Goal: Complete application form: Complete application form

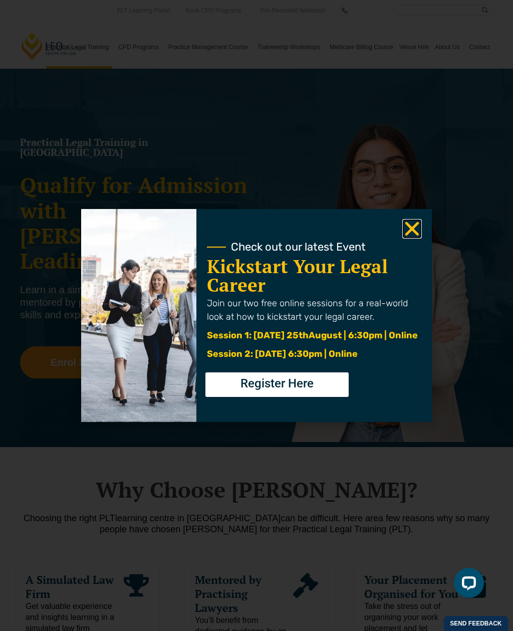
click at [403, 236] on icon "Close" at bounding box center [412, 229] width 20 height 20
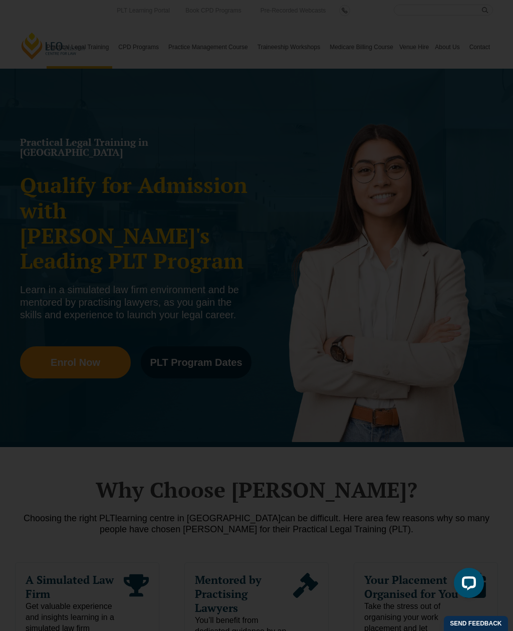
click at [403, 235] on icon "Close" at bounding box center [412, 229] width 20 height 20
click at [409, 231] on use "Close" at bounding box center [412, 229] width 14 height 14
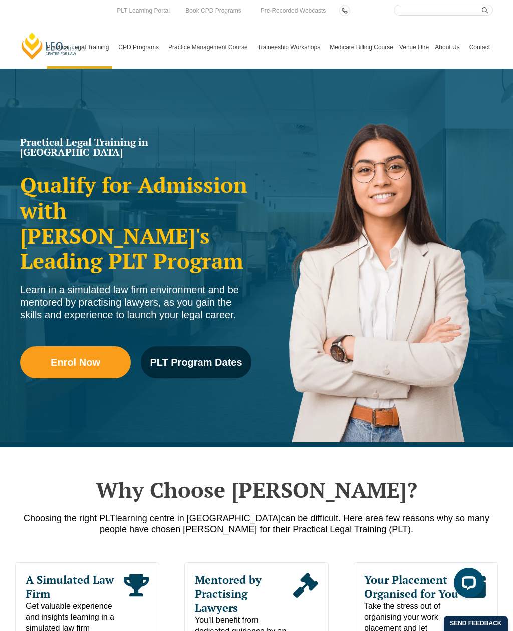
click at [157, 13] on link "PLT Learning Portal" at bounding box center [143, 10] width 58 height 11
click at [0, 0] on link "PLT ACT" at bounding box center [0, 0] width 0 height 0
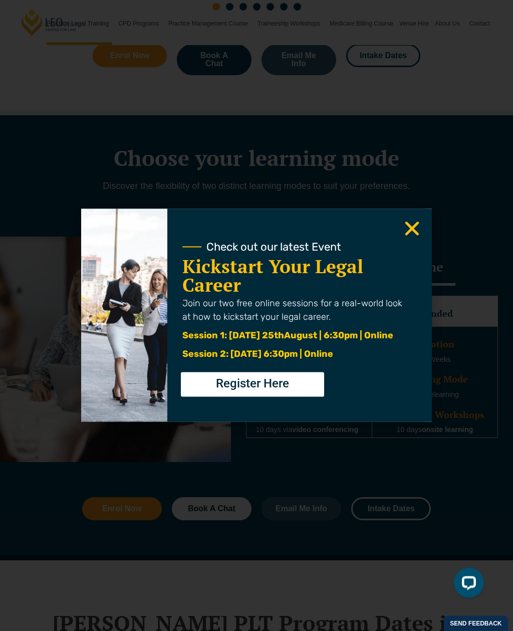
scroll to position [732, 0]
click at [410, 239] on icon "Close" at bounding box center [412, 229] width 20 height 20
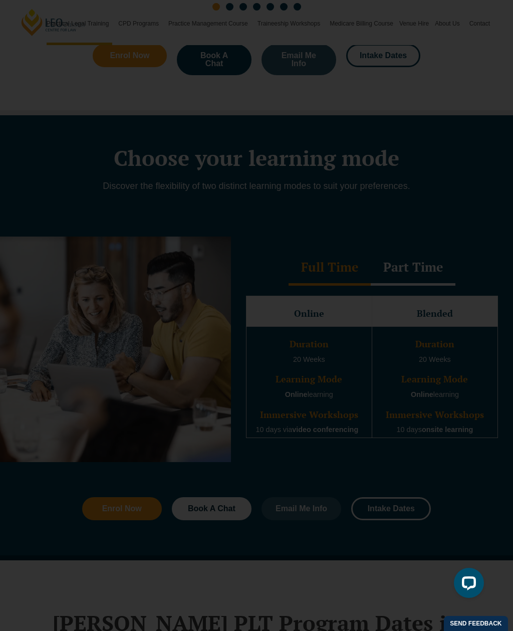
click at [409, 239] on icon "Close" at bounding box center [412, 229] width 20 height 20
click at [415, 239] on icon "Close" at bounding box center [412, 229] width 20 height 20
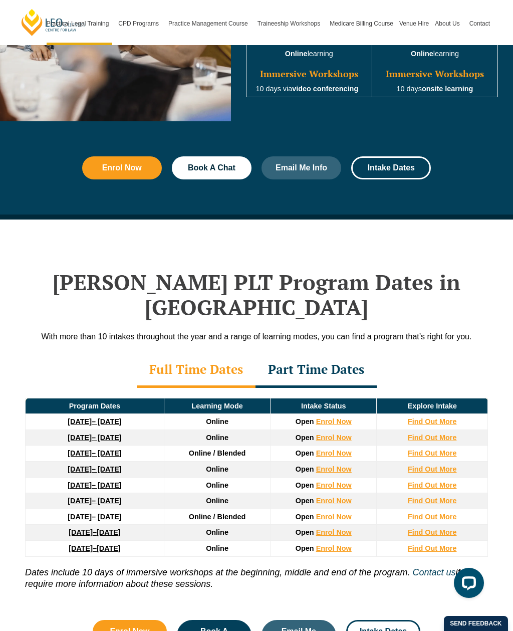
scroll to position [1073, 0]
click at [445, 434] on strong "Find Out More" at bounding box center [432, 438] width 49 height 8
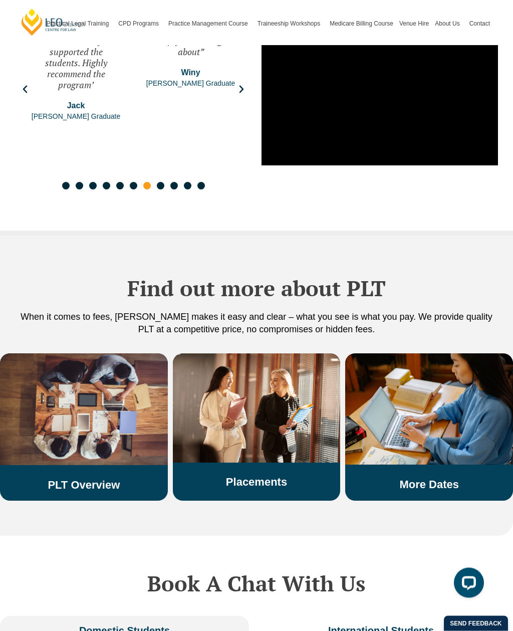
scroll to position [1544, 0]
click at [282, 383] on img at bounding box center [257, 407] width 168 height 109
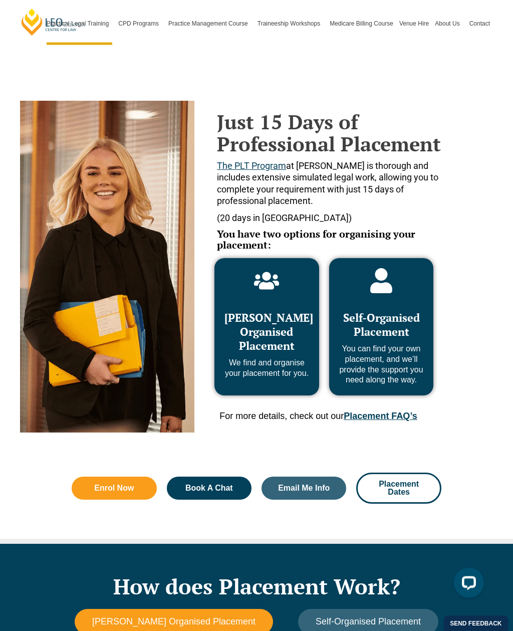
scroll to position [358, 0]
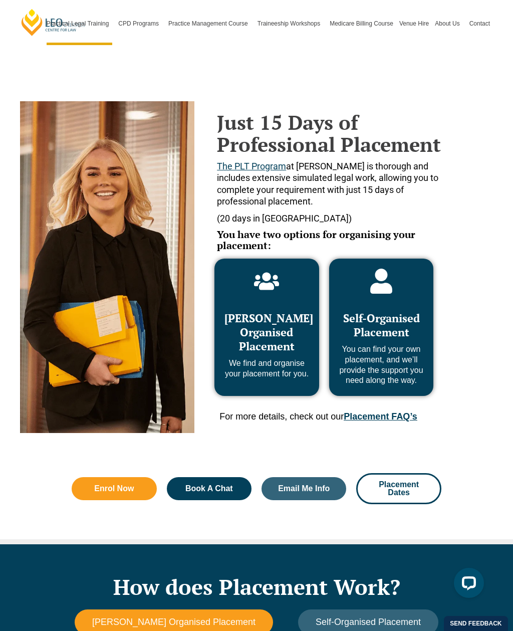
click at [399, 305] on div "Self-Organised Placement You can find your own placement, and we’ll provide the…" at bounding box center [381, 343] width 85 height 85
click at [395, 328] on span "Self-Organised Placement" at bounding box center [381, 325] width 77 height 29
click at [394, 328] on span "Self-Organised Placement" at bounding box center [381, 325] width 77 height 29
click at [393, 333] on span "Self-Organised Placement" at bounding box center [381, 325] width 77 height 29
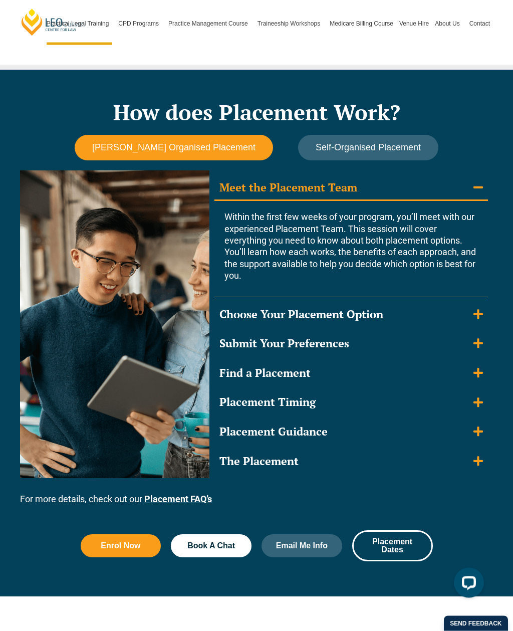
scroll to position [832, 0]
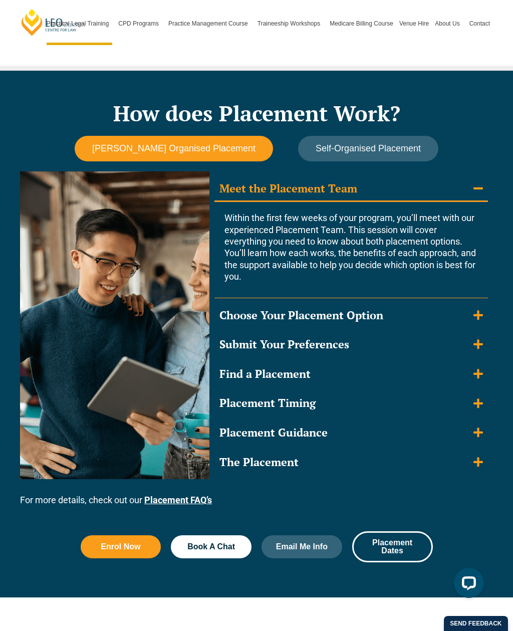
click at [473, 311] on summary "Choose Your Placement Option" at bounding box center [352, 315] width 274 height 25
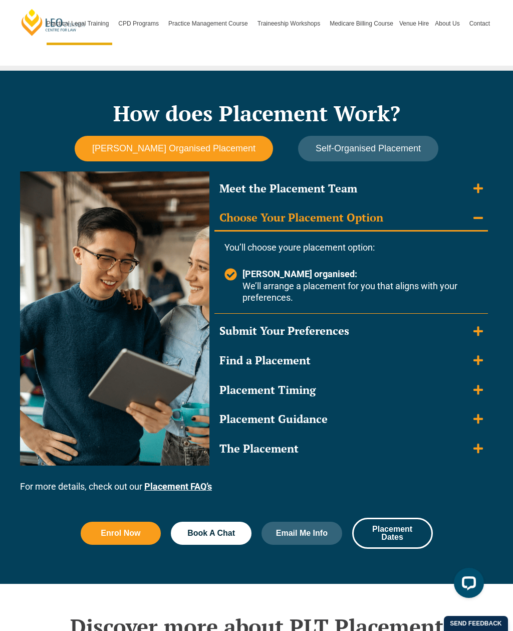
click at [479, 330] on icon "Accordion. Open links with Enter or Space, close with Escape, and navigate with…" at bounding box center [479, 331] width 10 height 10
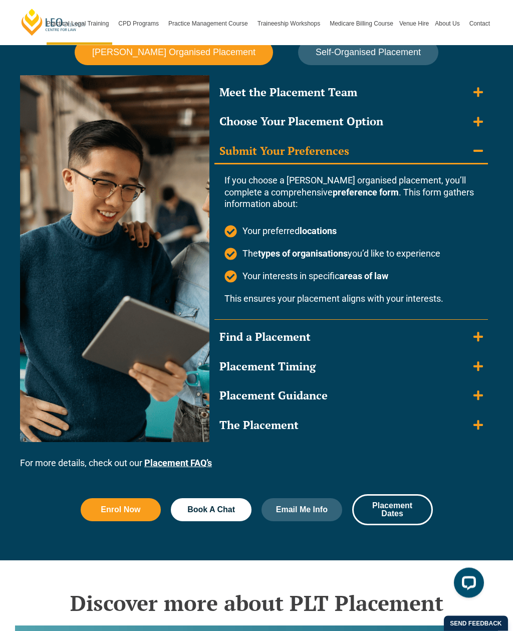
scroll to position [928, 0]
click at [458, 339] on summary "Find a Placement" at bounding box center [352, 337] width 274 height 25
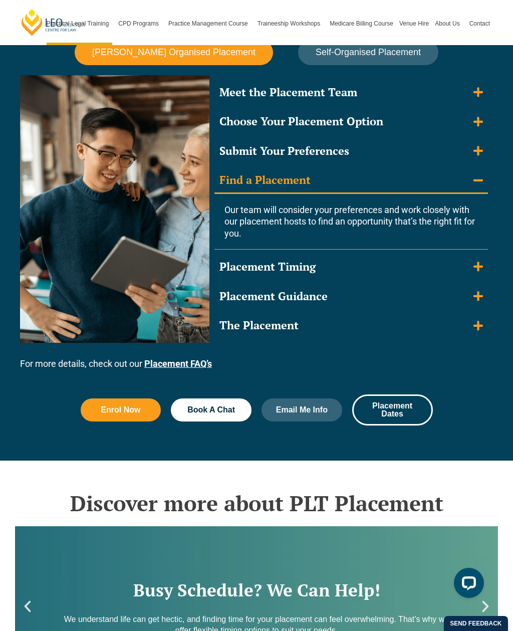
click at [327, 321] on summary "The Placement" at bounding box center [352, 325] width 274 height 25
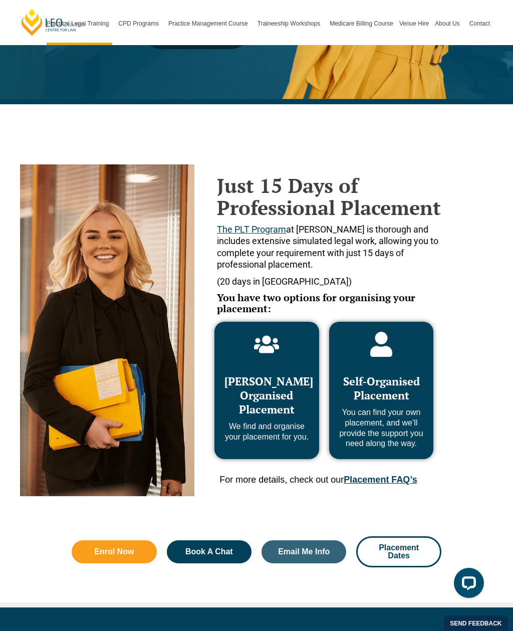
scroll to position [0, 0]
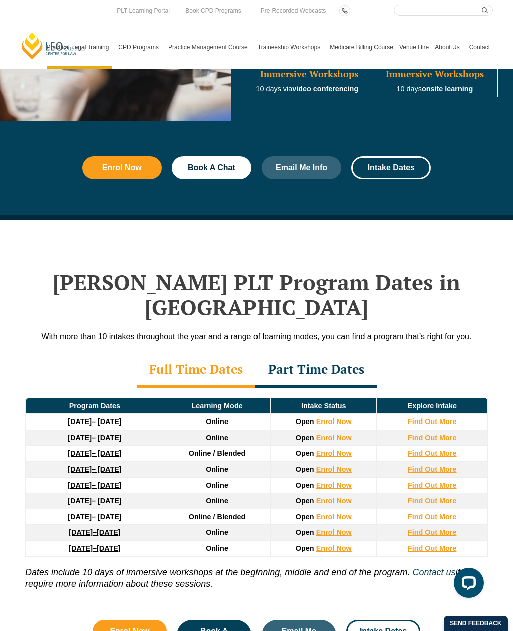
click at [121, 434] on link "[DATE] – [DATE]" at bounding box center [95, 438] width 54 height 8
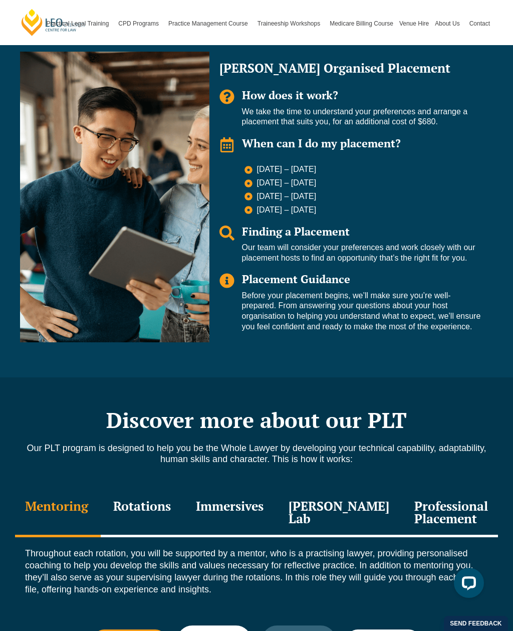
scroll to position [805, 0]
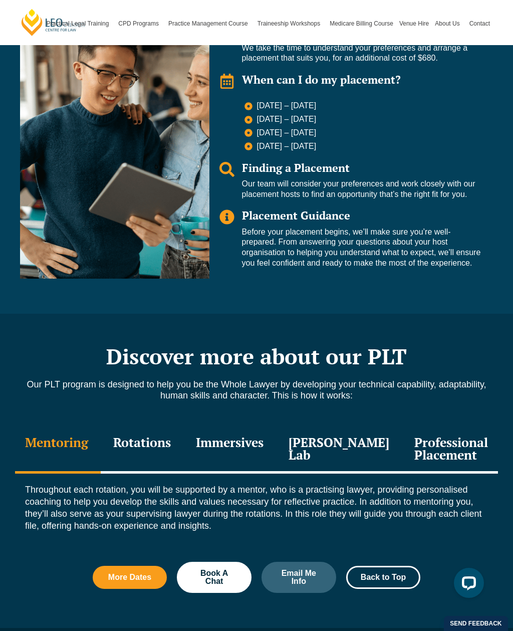
click at [159, 439] on div "Rotations" at bounding box center [142, 450] width 83 height 48
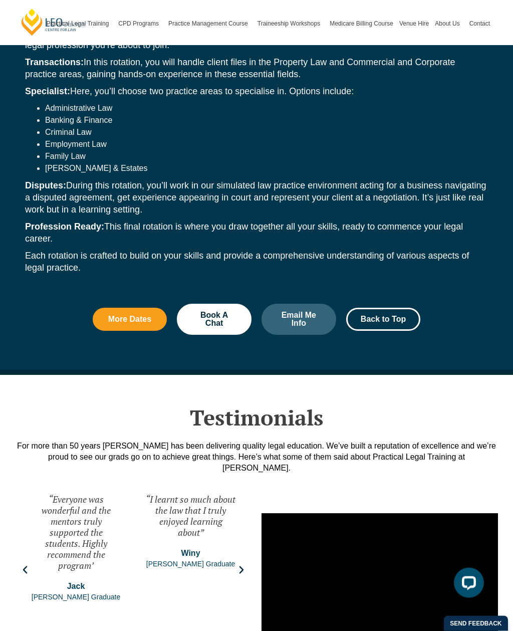
scroll to position [1303, 0]
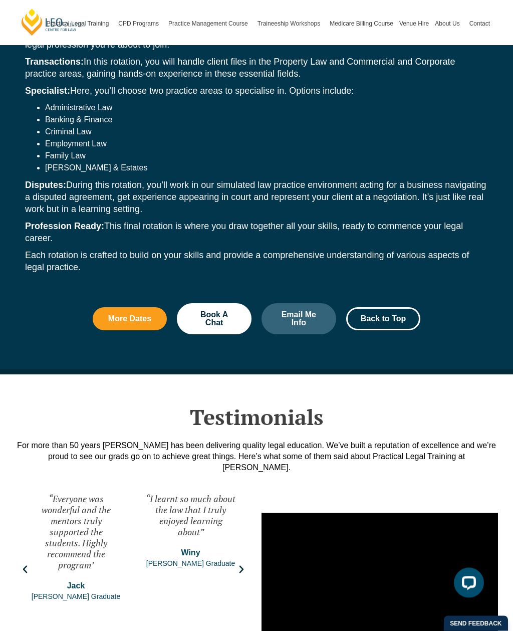
click at [306, 311] on span "Email Me Info" at bounding box center [299, 319] width 48 height 16
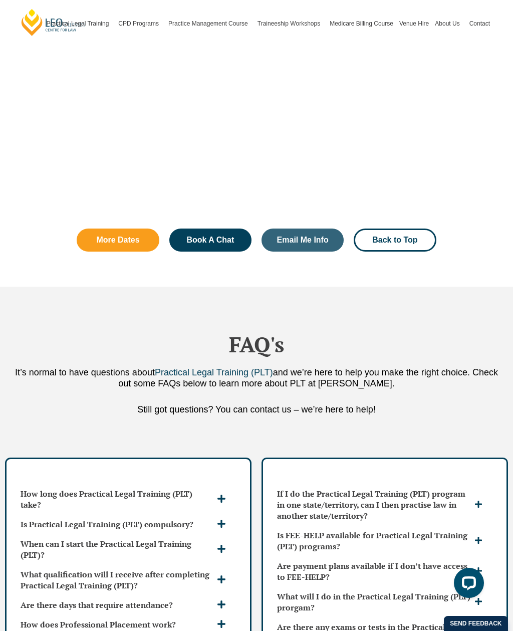
scroll to position [3192, 0]
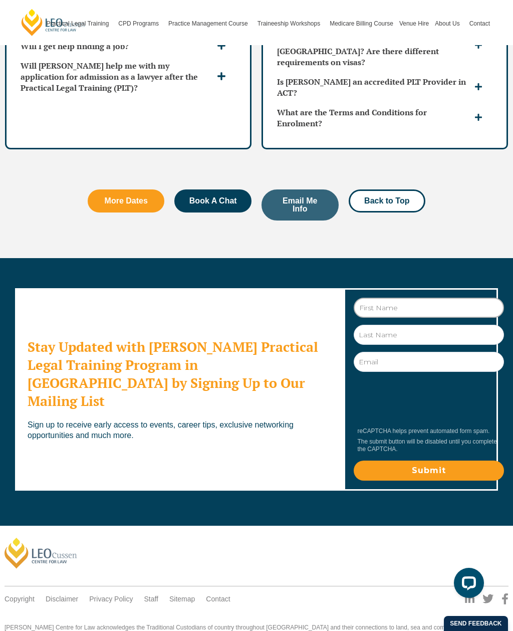
click at [431, 298] on input "First Name" at bounding box center [429, 308] width 150 height 20
type input "Chantal@sharingthecare.com.au"
click at [376, 325] on input "Last Name" at bounding box center [429, 335] width 150 height 20
click at [422, 298] on input "Chantal@sharingthecare.com.au" at bounding box center [429, 308] width 150 height 20
click at [421, 298] on input "Chantal@sharingthecare.com.au" at bounding box center [429, 308] width 150 height 20
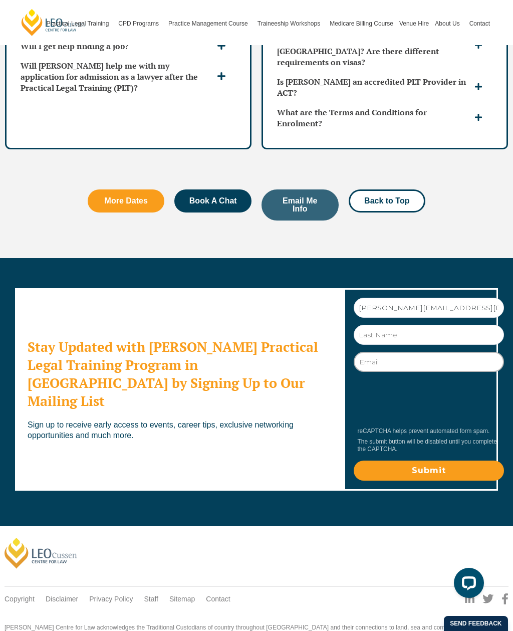
click at [395, 352] on input "Email" at bounding box center [429, 362] width 150 height 20
click at [402, 352] on input "Email" at bounding box center [429, 362] width 150 height 20
click at [409, 352] on input "Email" at bounding box center [429, 362] width 150 height 20
paste input "Chantal@sharingthecare.com.au"
type input "Chantal@sharingthecare.com.au"
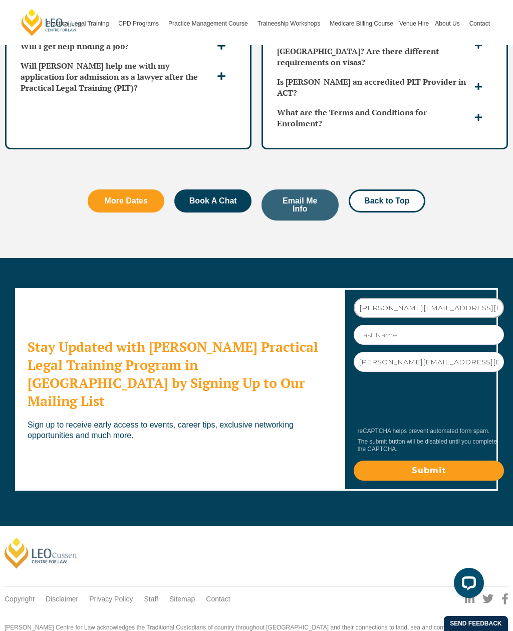
click at [473, 298] on input "Chantal@sharingthecare.com.au" at bounding box center [429, 308] width 150 height 20
type input "Chantal"
click at [385, 325] on input "Last Name" at bounding box center [429, 335] width 150 height 20
type input "Williams"
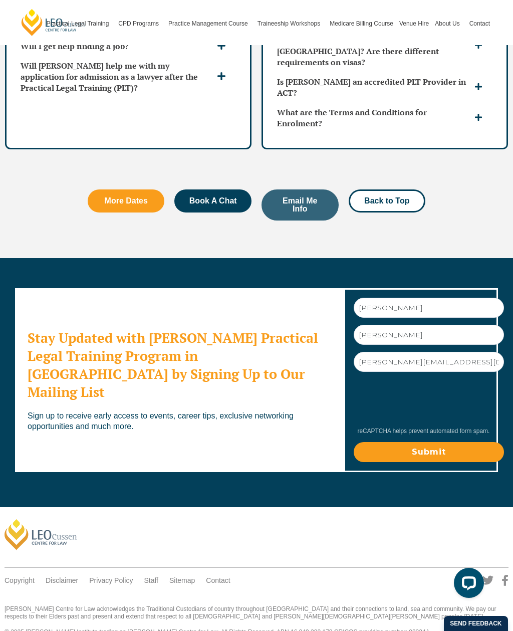
scroll to position [3174, 0]
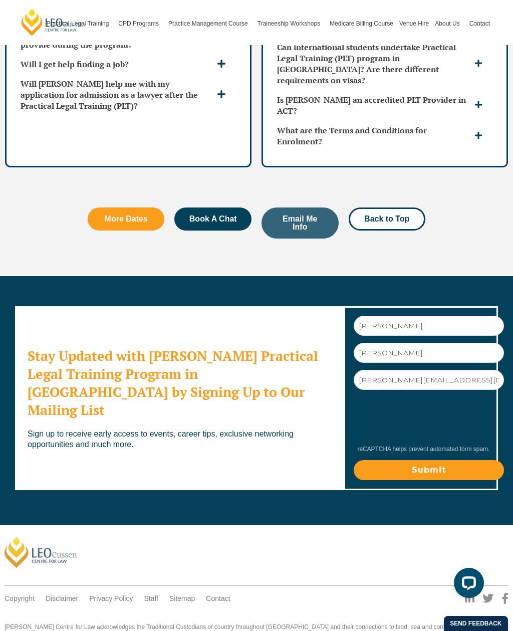
click at [440, 460] on input "Submit" at bounding box center [429, 470] width 150 height 20
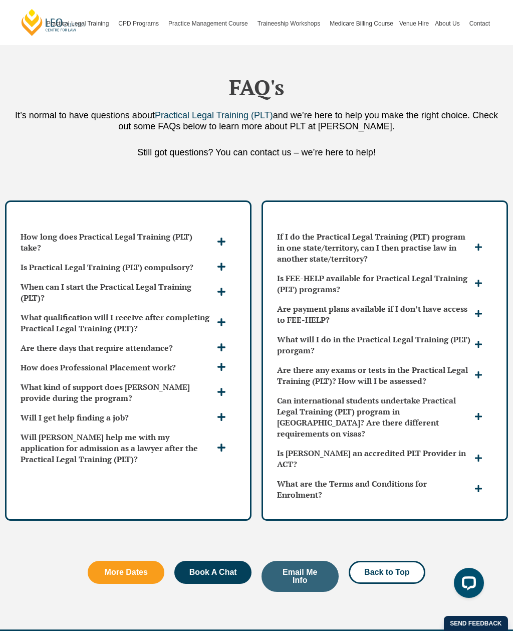
scroll to position [2796, 0]
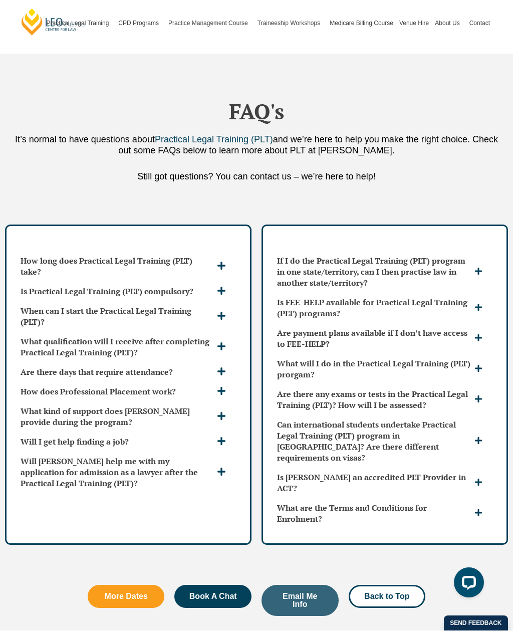
click at [225, 287] on icon at bounding box center [221, 291] width 9 height 9
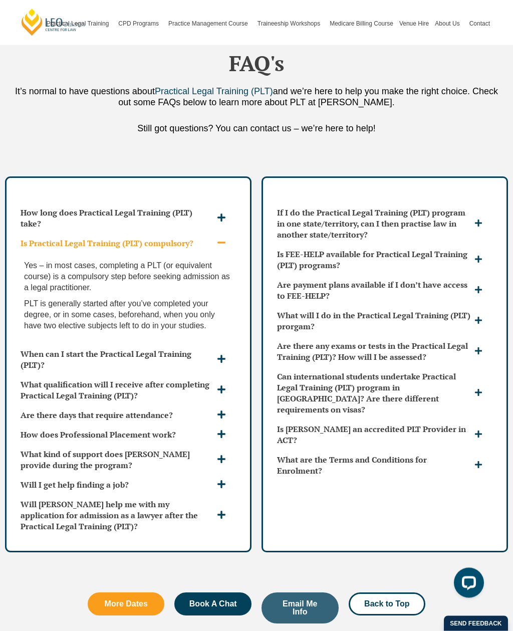
scroll to position [2846, 0]
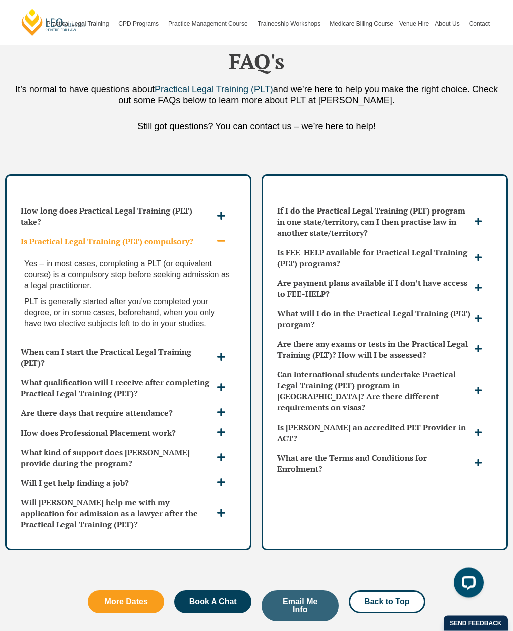
click at [225, 353] on icon at bounding box center [222, 357] width 8 height 8
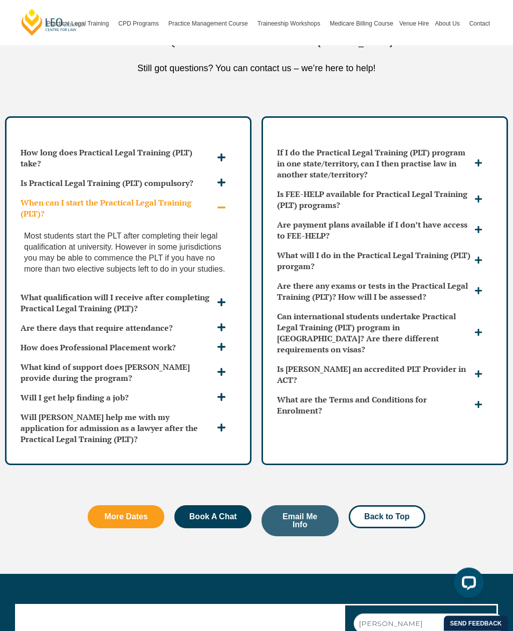
scroll to position [2904, 0]
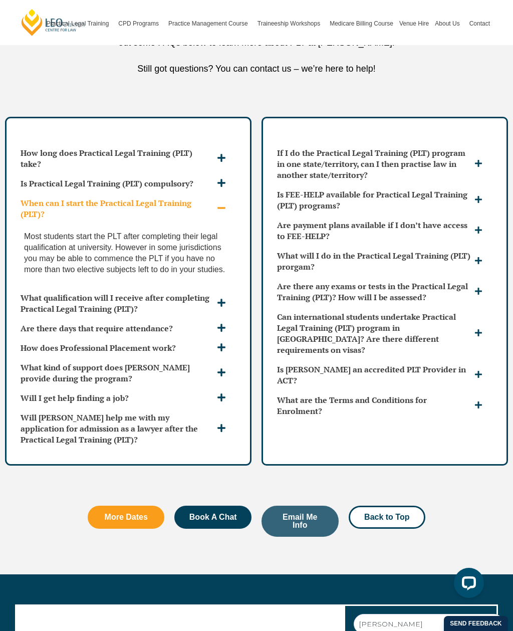
click at [221, 299] on icon at bounding box center [222, 303] width 8 height 8
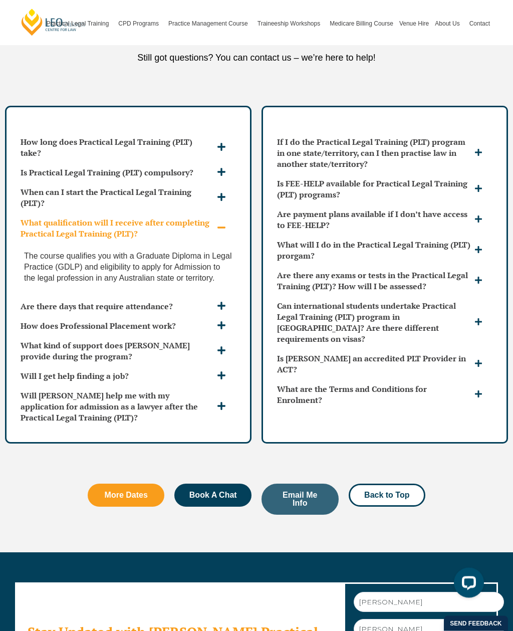
scroll to position [2915, 0]
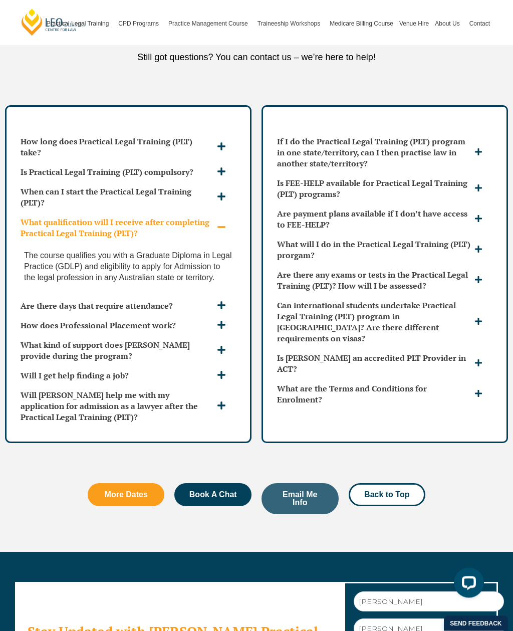
click at [234, 302] on div "Are there days that require attendance?" at bounding box center [129, 306] width 224 height 19
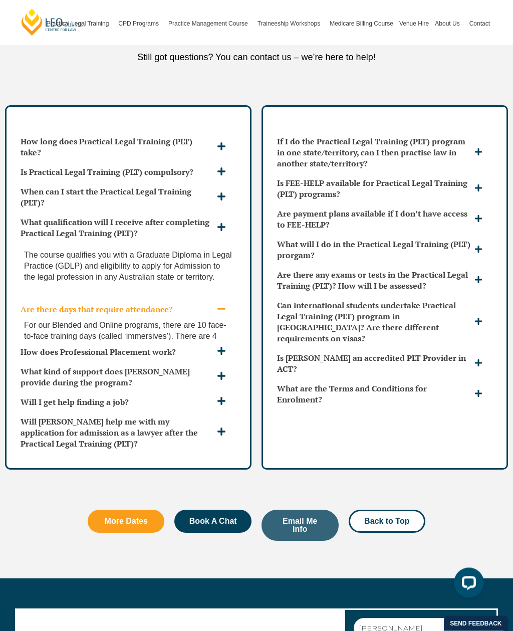
scroll to position [2916, 0]
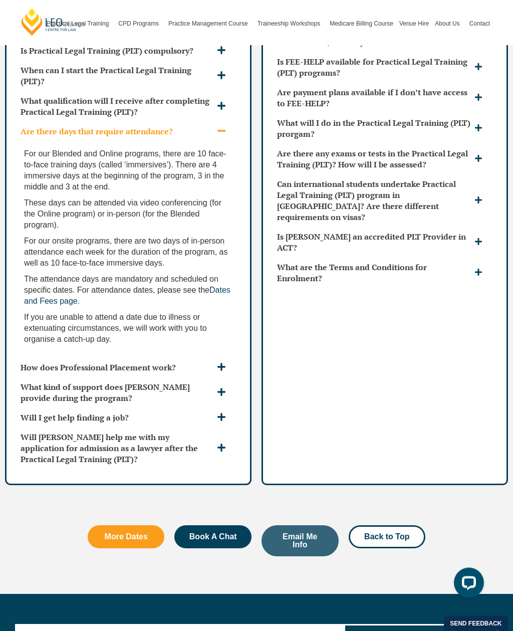
click at [225, 363] on span at bounding box center [223, 368] width 17 height 11
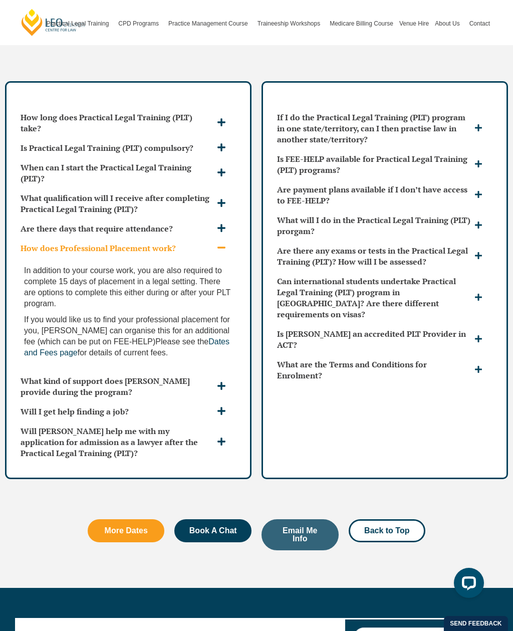
scroll to position [2939, 0]
click at [221, 382] on icon at bounding box center [221, 386] width 9 height 9
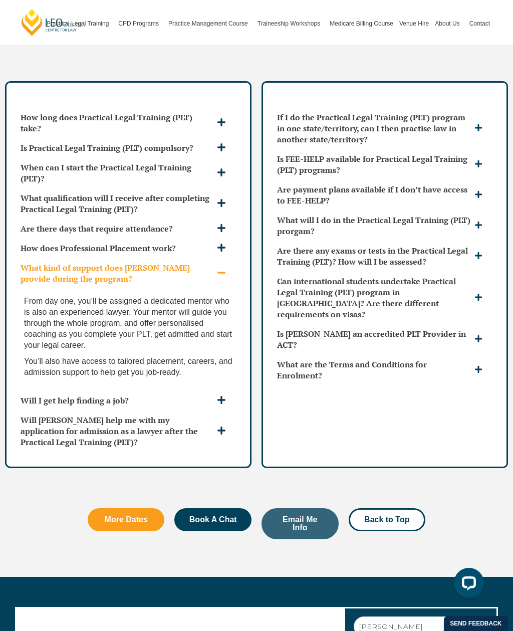
click at [227, 426] on div "Will [PERSON_NAME] help me with my application for admission as a lawyer after …" at bounding box center [129, 430] width 224 height 41
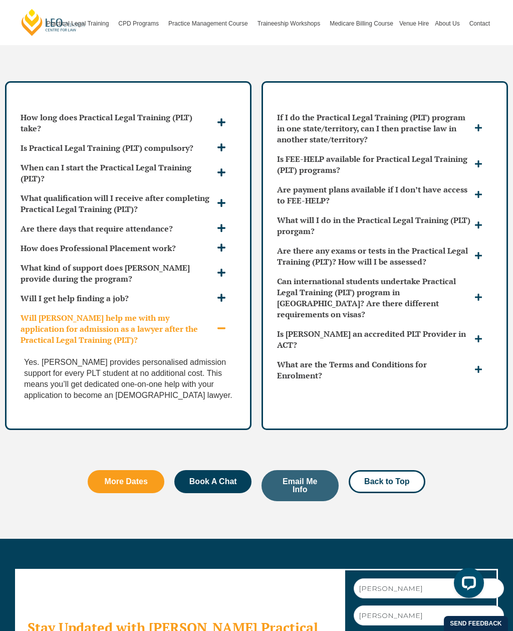
click at [484, 124] on span at bounding box center [480, 129] width 16 height 10
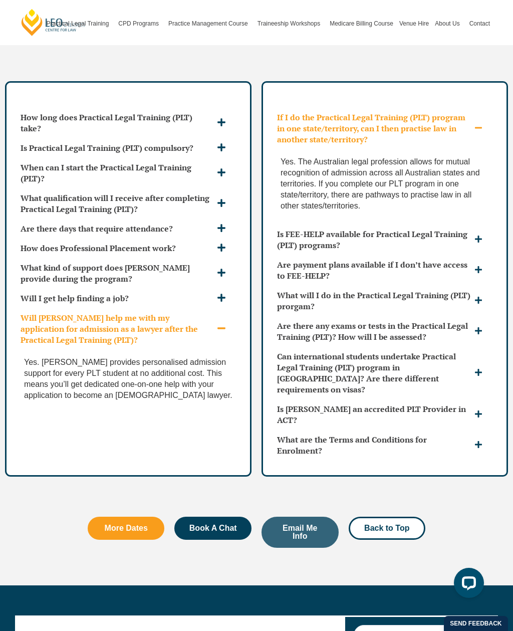
click at [477, 286] on div "What will I do in the Practical Legal Training (PLT) prorgam?" at bounding box center [385, 301] width 224 height 30
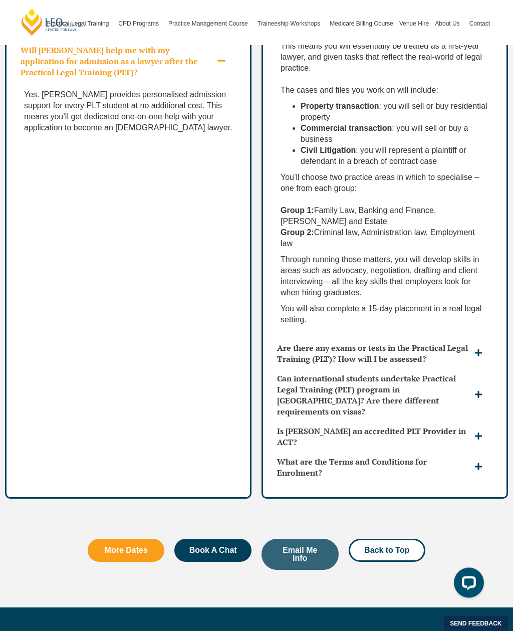
scroll to position [3205, 0]
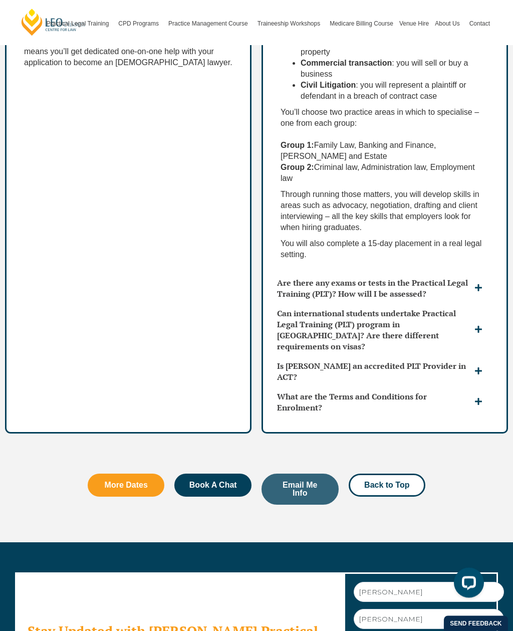
click at [484, 284] on span at bounding box center [480, 289] width 16 height 10
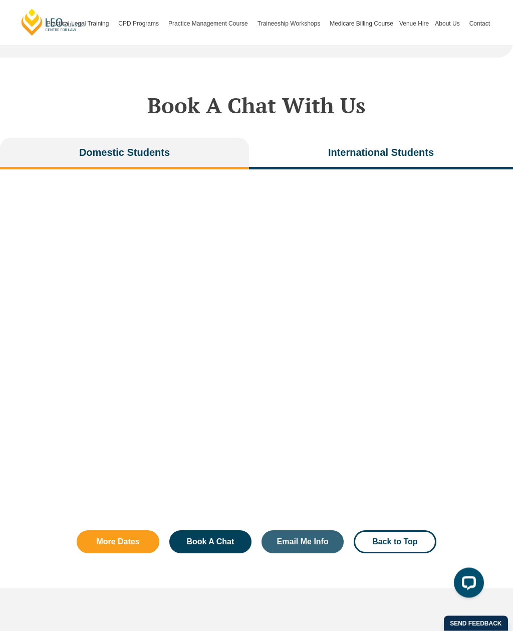
scroll to position [2261, 0]
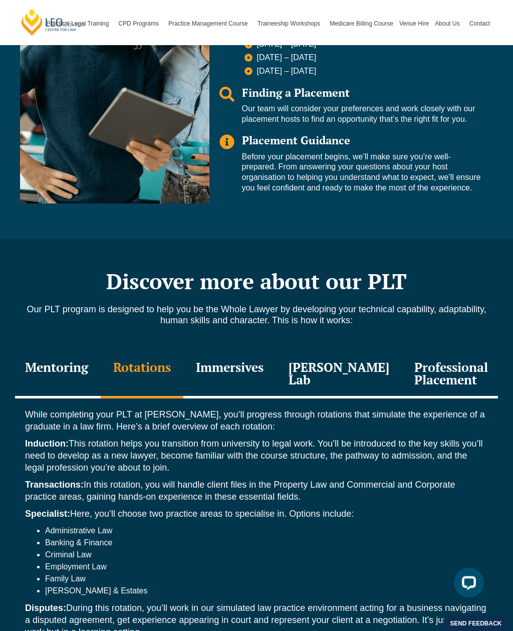
click at [235, 363] on div "Immersives" at bounding box center [229, 375] width 93 height 48
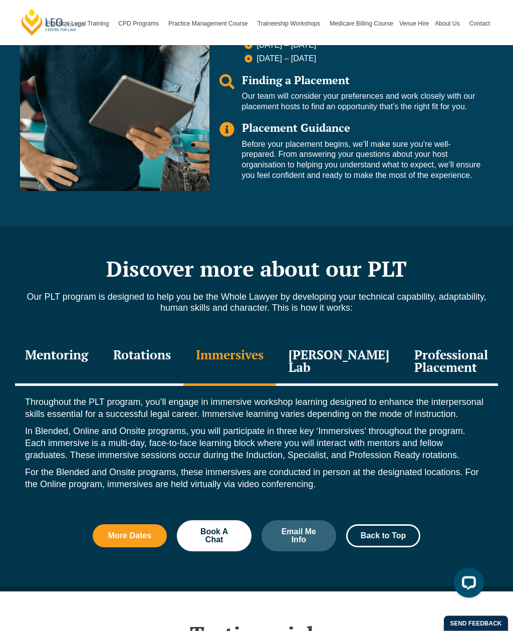
scroll to position [893, 0]
click at [311, 345] on div "Leo Justice Lab" at bounding box center [339, 362] width 126 height 48
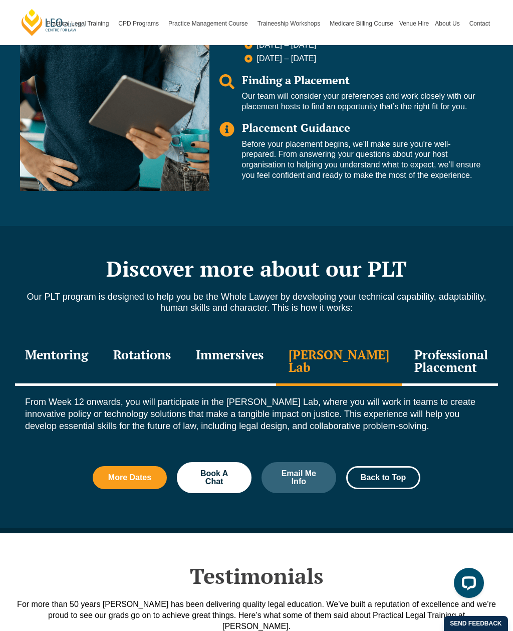
click at [429, 348] on div "Professional Placement" at bounding box center [451, 362] width 99 height 48
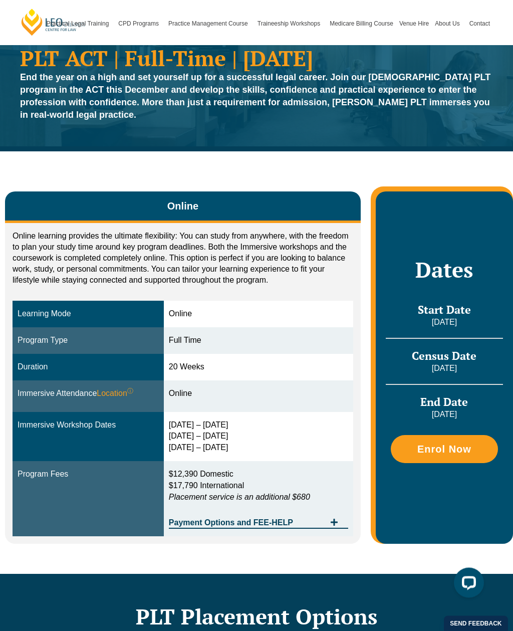
scroll to position [47, 0]
click at [474, 447] on span "Enrol Now" at bounding box center [444, 449] width 97 height 10
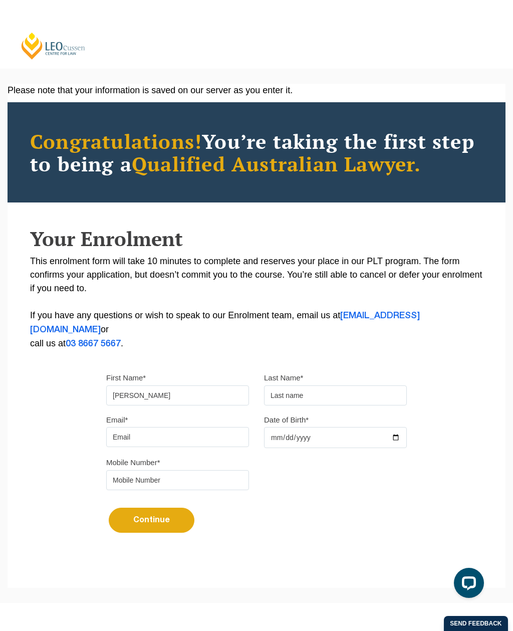
type input "[PERSON_NAME]"
type input "chantal@sharingthecare.com.au"
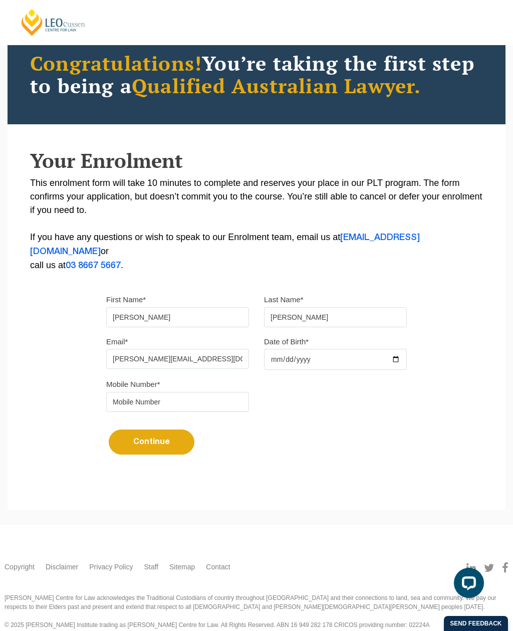
scroll to position [73, 19]
click at [327, 349] on input "1965-04-20" at bounding box center [335, 359] width 143 height 21
click at [331, 349] on input "1965-04-20" at bounding box center [335, 359] width 143 height 21
type input "1965-04-20"
click at [325, 349] on input "1965-04-20" at bounding box center [335, 359] width 143 height 21
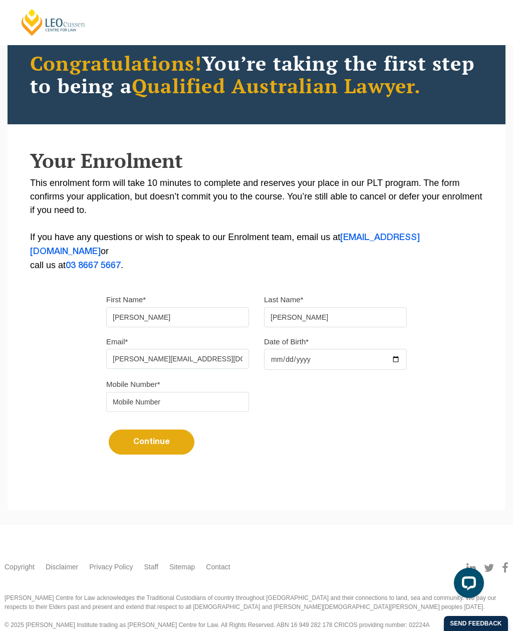
click at [329, 349] on input "1965-04-20" at bounding box center [335, 359] width 143 height 21
click at [333, 349] on input "1965-04-20" at bounding box center [335, 359] width 143 height 21
click at [346, 349] on input "Date of Birth*" at bounding box center [335, 359] width 143 height 21
click at [335, 349] on input "Date of Birth*" at bounding box center [335, 359] width 143 height 21
type input "."
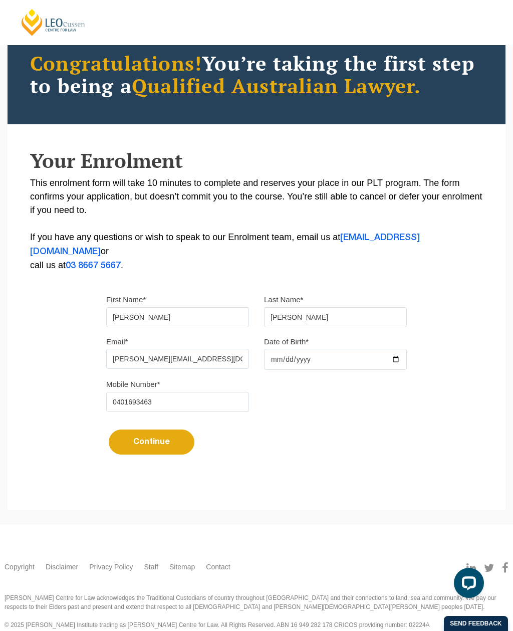
type input "0401693463"
click at [180, 437] on button "Continue" at bounding box center [152, 442] width 86 height 25
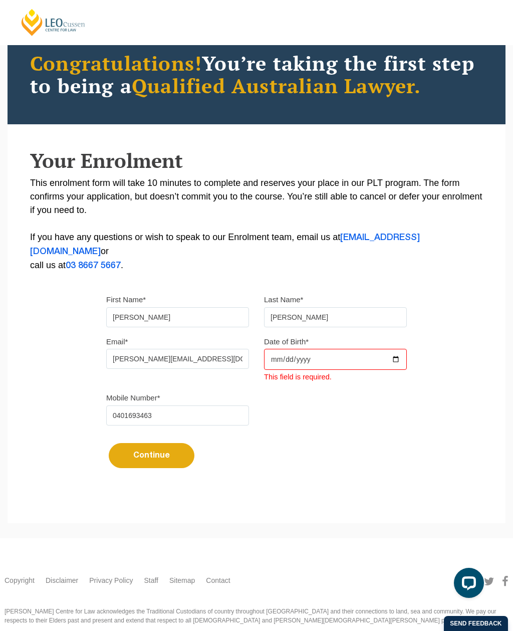
click at [273, 349] on input "Date of Birth*" at bounding box center [335, 359] width 143 height 21
click at [348, 349] on input "1965-04-20" at bounding box center [335, 359] width 143 height 21
type input "1965-04-18"
click at [184, 443] on button "Continue" at bounding box center [152, 455] width 86 height 25
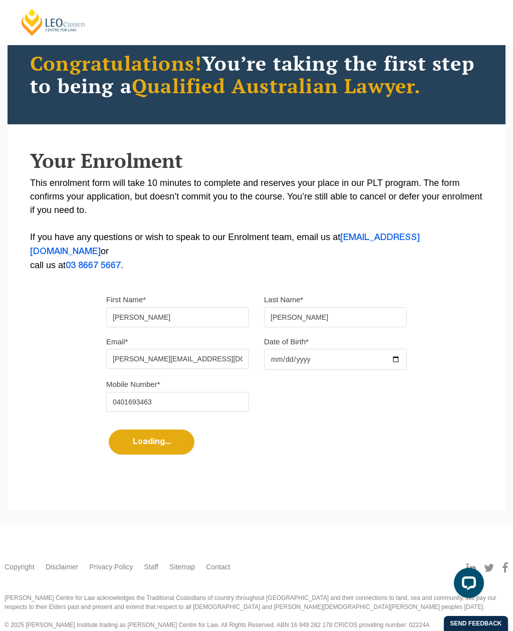
select select
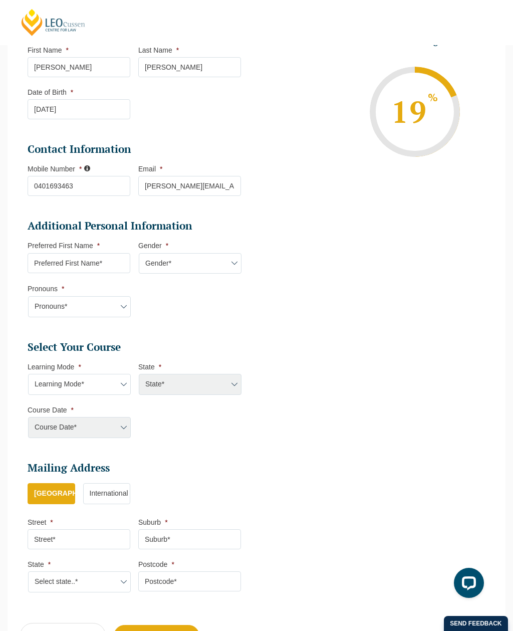
scroll to position [166, 0]
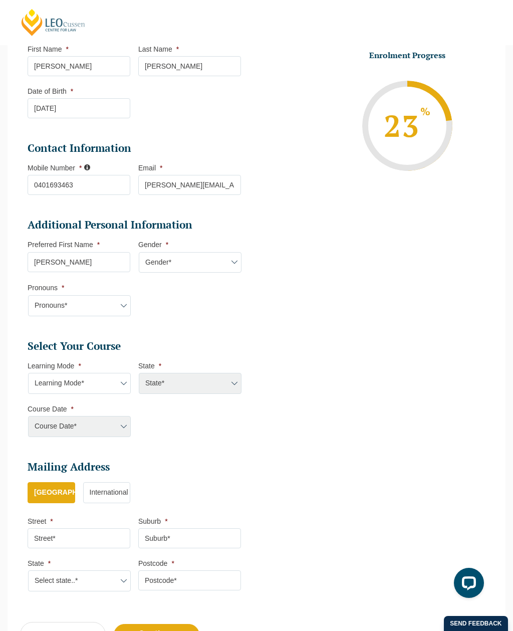
type input "Chantal"
click at [178, 264] on select "Gender* Male Female Nonbinary Intersex Prefer not to disclose Other" at bounding box center [190, 262] width 103 height 21
select select "Female"
click at [131, 309] on select "Pronouns* She/Her/Hers He/Him/His They/Them/Theirs Other Prefer not to disclose" at bounding box center [79, 305] width 103 height 21
click at [131, 308] on select "Pronouns* She/Her/Hers He/Him/His They/Them/Theirs Other Prefer not to disclose" at bounding box center [79, 305] width 103 height 21
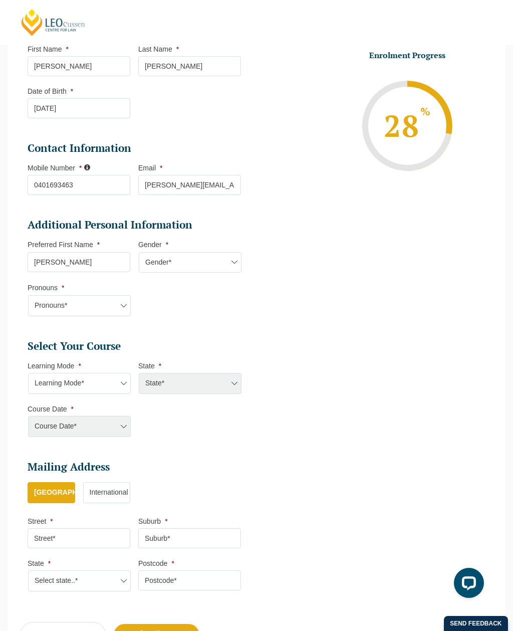
select select "She/Her/Hers"
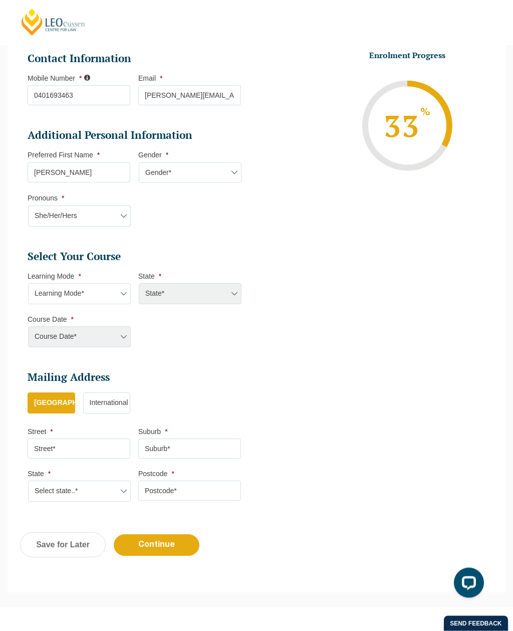
scroll to position [256, 0]
click at [118, 293] on select "Learning Mode* Online Full Time Learning Online Part Time Learning Blended Full…" at bounding box center [79, 293] width 103 height 21
select select "Online Full Time Learning"
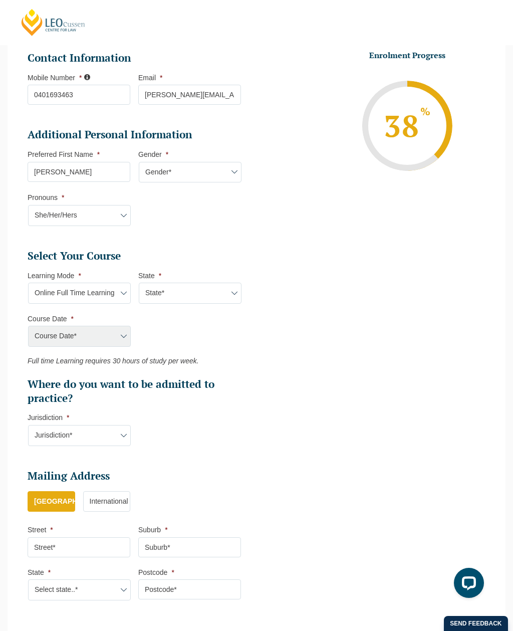
click at [209, 294] on select "State* National (ACT/NSW, VIC, QLD, SA, WA)" at bounding box center [190, 293] width 103 height 21
select select "National (ACT/NSW, VIC, QLD, SA, WA)"
click at [116, 337] on select "Course Date* September 2025 (22-Sep-2025 to 20-Feb-2026) December 2025 (08-Dec-…" at bounding box center [79, 336] width 103 height 21
select select "September 2026 (21-Sep-2026 to 19-Feb-2027)"
type input "Intake 10 September 2026 FT"
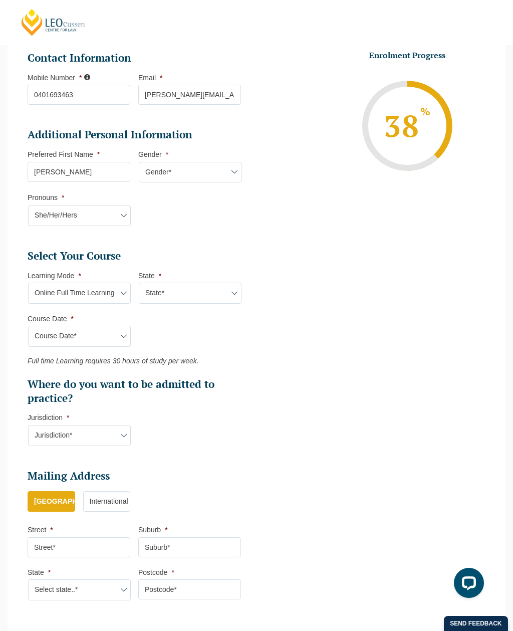
type input "Practical Legal Training (NAT)"
select select "NAT PLT (SEP) 2026 Full Time Online"
click at [105, 332] on select "Course Date* September 2025 (22-Sep-2025 to 20-Feb-2026) December 2025 (08-Dec-…" at bounding box center [79, 336] width 103 height 21
select select "December 2025 (08-Dec-2025 to 16-May-2026)"
type input "Intake 11 December 2025 FT"
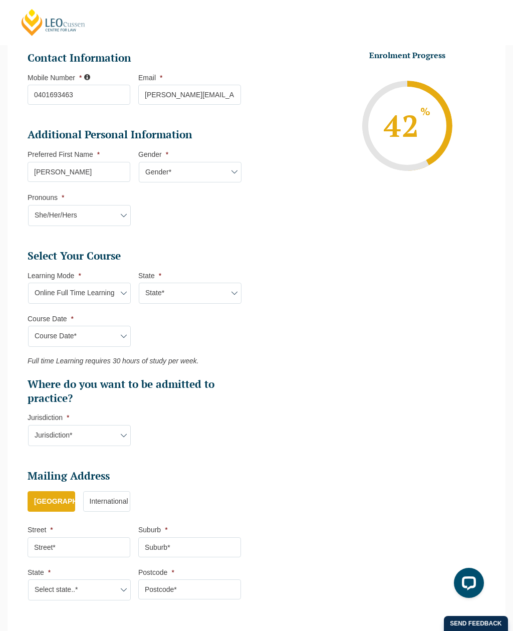
select select "NAT PLT (DEC) 2025 Full Time Online"
click at [109, 434] on select "Jurisdiction* VIC ACT/NSW SA WA QLD" at bounding box center [79, 435] width 103 height 21
click at [104, 434] on select "Jurisdiction* VIC ACT/NSW SA WA QLD" at bounding box center [79, 435] width 103 height 21
select select "ACT/NSW"
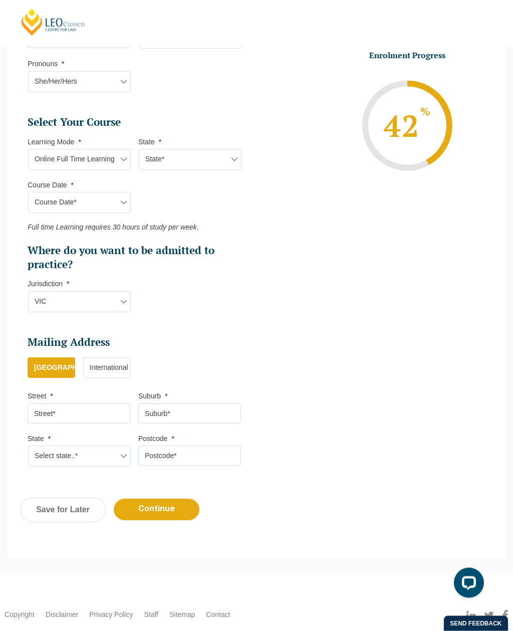
scroll to position [414, 0]
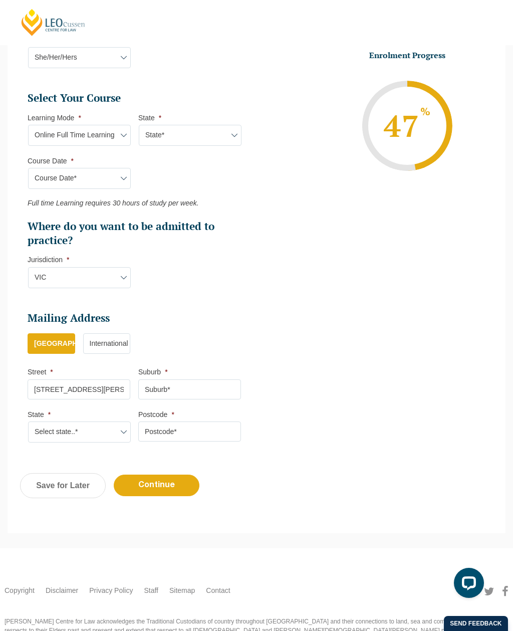
type input "79 Irby Boulevard"
type input "Sisters Beach"
click at [44, 428] on select "Select state..* VIC WA QLD SA NSW NT ACT TAS" at bounding box center [79, 432] width 103 height 21
select select "TAS"
type input "7315"
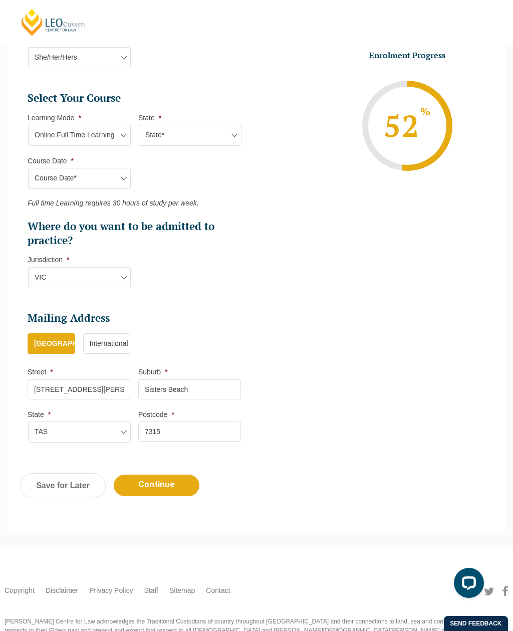
click at [177, 488] on input "Continue" at bounding box center [157, 486] width 86 height 22
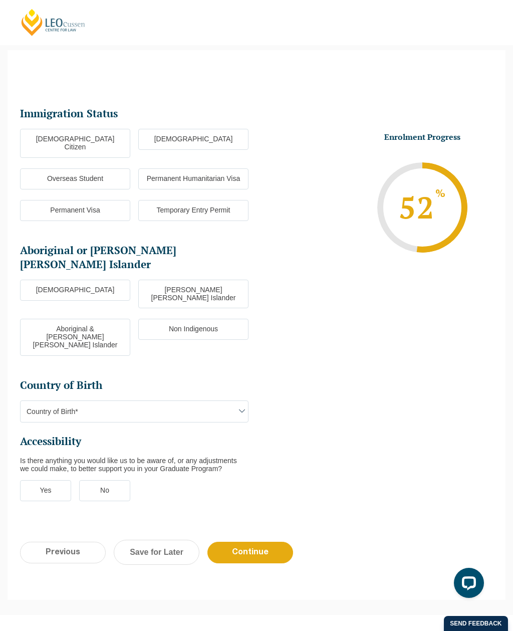
scroll to position [54, 18]
click at [103, 141] on label "Australian Citizen" at bounding box center [75, 143] width 110 height 29
click at [0, 0] on input "Australian Citizen" at bounding box center [0, 0] width 0 height 0
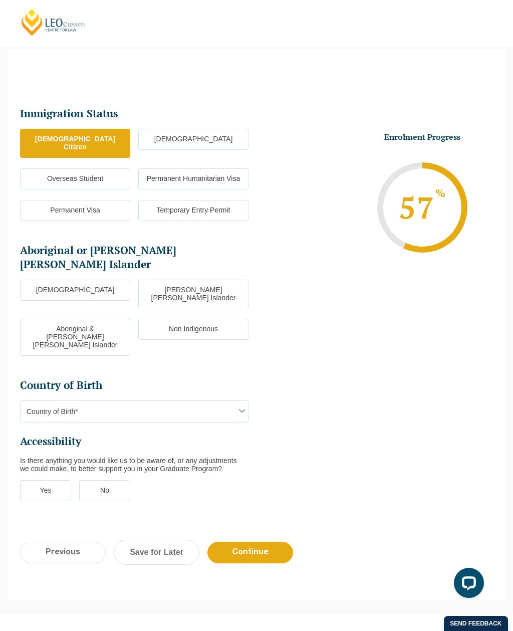
click at [215, 319] on label "Non Indigenous" at bounding box center [193, 329] width 110 height 21
click at [0, 0] on input "Non Indigenous" at bounding box center [0, 0] width 0 height 0
click at [161, 401] on span "Country of Birth*" at bounding box center [135, 411] width 228 height 21
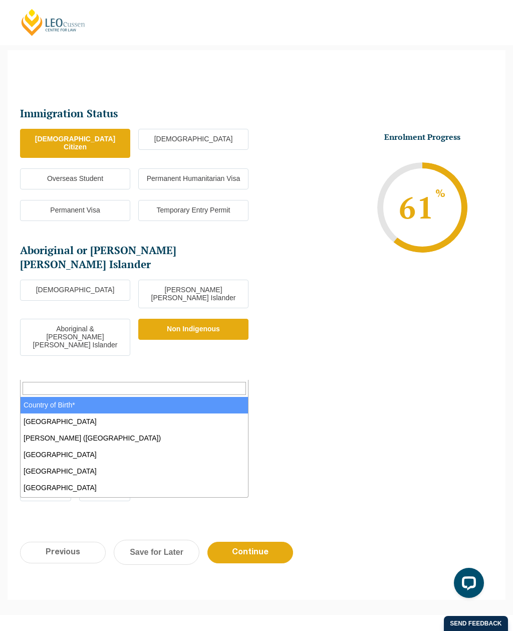
select select "Australia 1101"
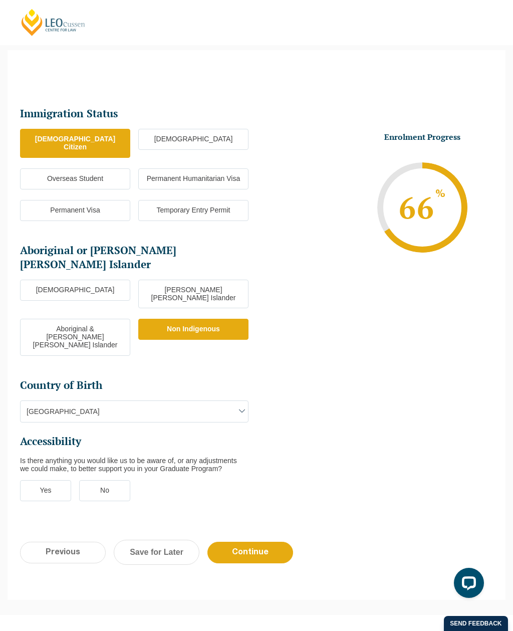
click at [117, 480] on label "No" at bounding box center [104, 490] width 51 height 21
click at [0, 0] on input "No" at bounding box center [0, 0] width 0 height 0
click at [257, 542] on input "Continue" at bounding box center [251, 553] width 86 height 22
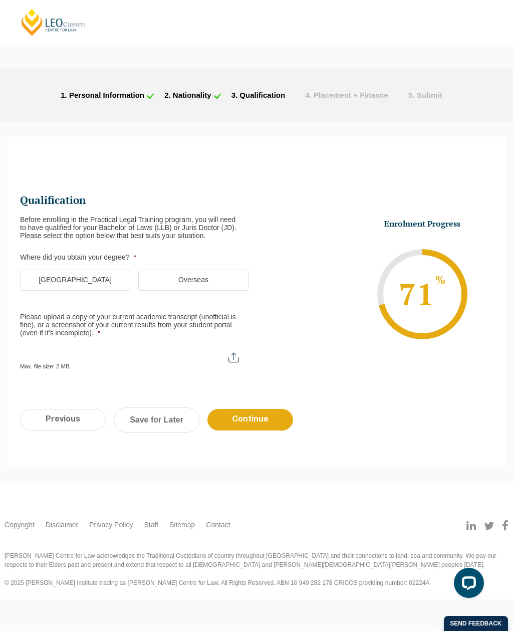
scroll to position [0, 0]
click at [99, 277] on label "Australia" at bounding box center [75, 280] width 110 height 21
click at [0, 0] on input "Australia" at bounding box center [0, 0] width 0 height 0
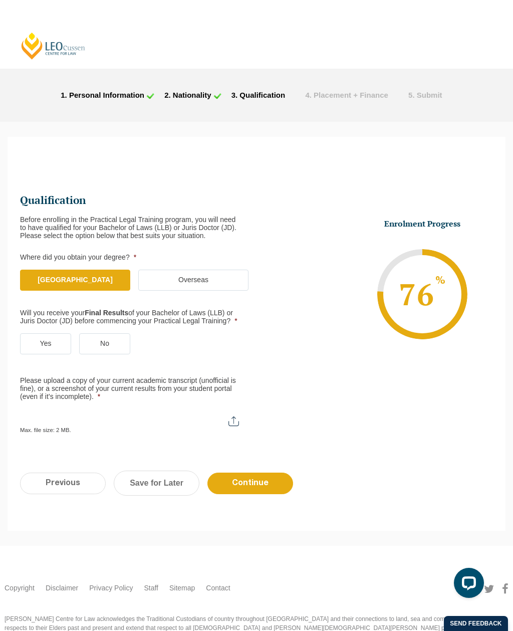
click at [55, 341] on label "Yes" at bounding box center [45, 343] width 51 height 21
click at [0, 0] on input "Yes" at bounding box center [0, 0] width 0 height 0
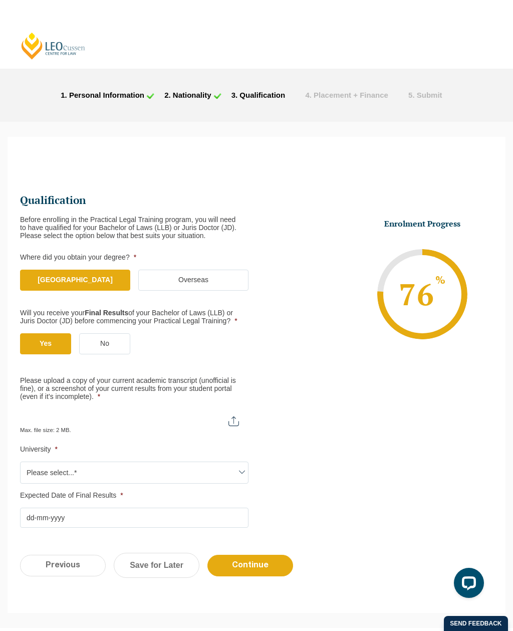
click at [185, 464] on span "Please select...*" at bounding box center [135, 472] width 228 height 21
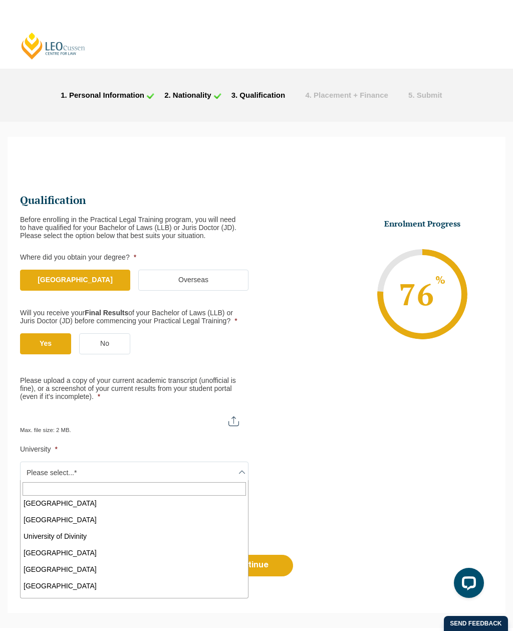
scroll to position [383, 0]
select select "University of Canberra"
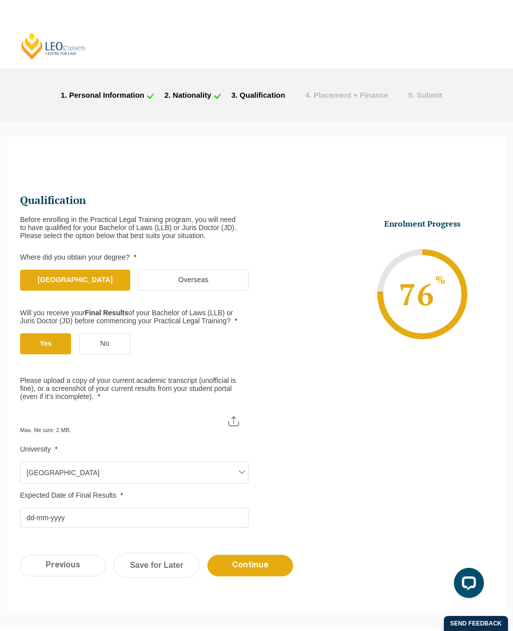
click at [59, 513] on input "Expected Date of Final Results *" at bounding box center [134, 518] width 229 height 20
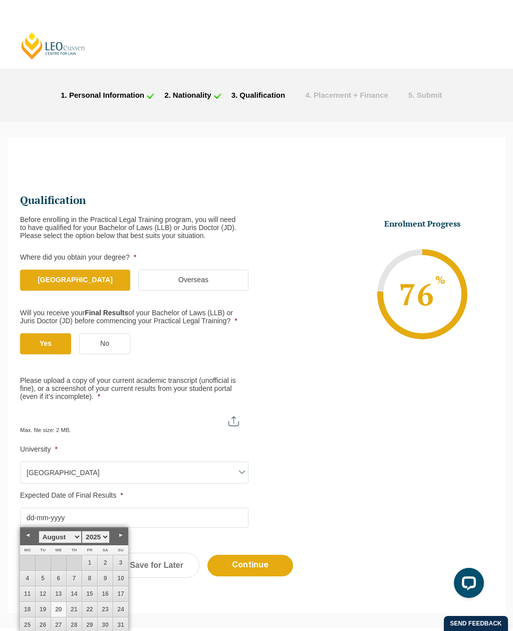
click at [110, 344] on label "No" at bounding box center [104, 343] width 51 height 21
click at [0, 0] on input "No" at bounding box center [0, 0] width 0 height 0
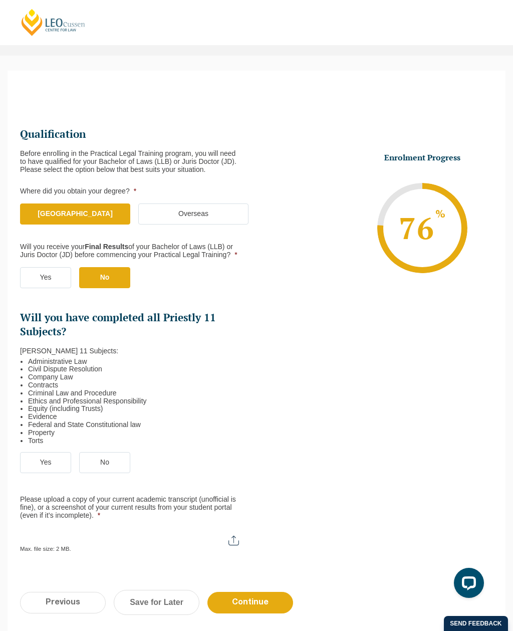
scroll to position [66, 0]
click at [63, 280] on label "Yes" at bounding box center [45, 278] width 51 height 21
click at [0, 0] on input "Yes" at bounding box center [0, 0] width 0 height 0
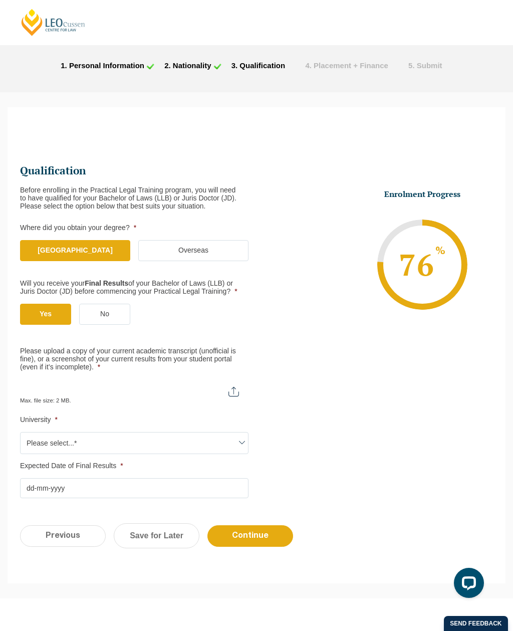
scroll to position [32, 0]
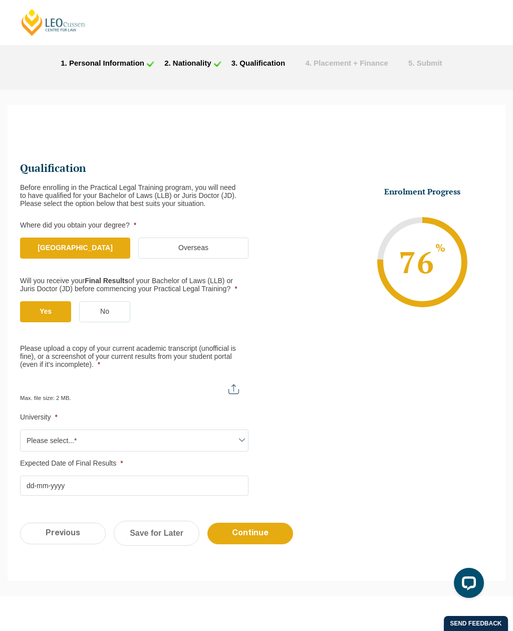
click at [237, 387] on input "Please upload a copy of your current academic transcript (unofficial is fine), …" at bounding box center [134, 385] width 229 height 17
click at [234, 380] on input "Please upload a copy of your current academic transcript (unofficial is fine), …" at bounding box center [134, 385] width 229 height 17
click at [243, 386] on input "Please upload a copy of your current academic transcript (unofficial is fine), …" at bounding box center [134, 385] width 229 height 17
click at [235, 385] on input "Please upload a copy of your current academic transcript (unofficial is fine), …" at bounding box center [134, 385] width 229 height 17
click at [157, 383] on input "Please upload a copy of your current academic transcript (unofficial is fine), …" at bounding box center [134, 385] width 229 height 17
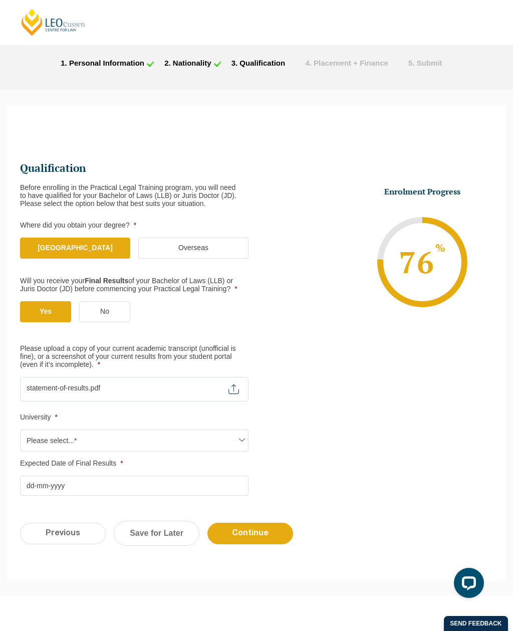
click at [175, 385] on input "Please upload a copy of your current academic transcript (unofficial is fine), …" at bounding box center [134, 385] width 229 height 17
click at [233, 390] on input "Please upload a copy of your current academic transcript (unofficial is fine), …" at bounding box center [134, 385] width 229 height 17
click at [102, 308] on label "No" at bounding box center [104, 311] width 51 height 21
click at [0, 0] on input "No" at bounding box center [0, 0] width 0 height 0
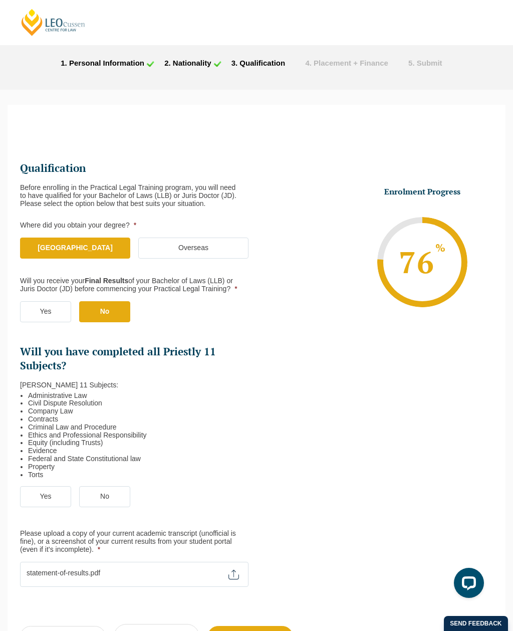
click at [51, 314] on label "Yes" at bounding box center [45, 311] width 51 height 21
click at [0, 0] on input "Yes" at bounding box center [0, 0] width 0 height 0
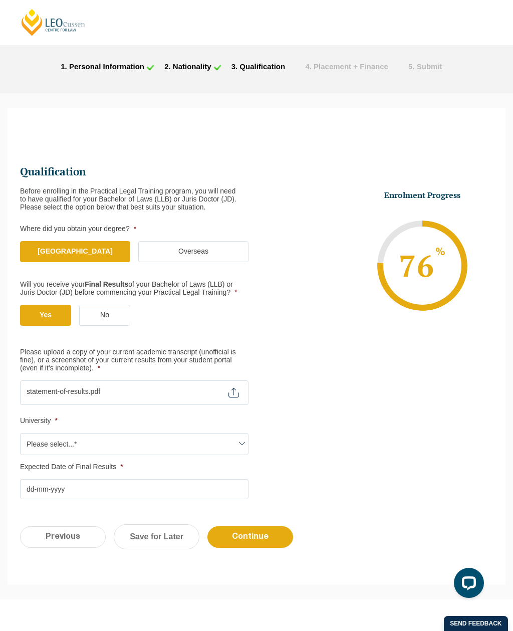
scroll to position [30, 0]
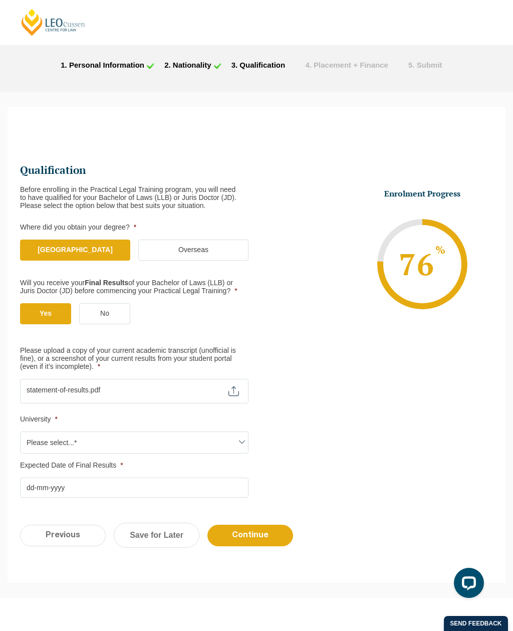
click at [236, 387] on input "Please upload a copy of your current academic transcript (unofficial is fine), …" at bounding box center [134, 387] width 229 height 17
type input "C:\fakepath\statement-of-results.pdf"
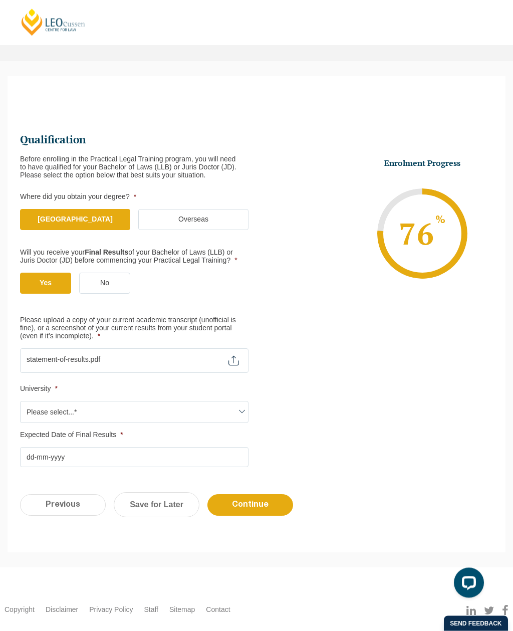
click at [246, 411] on span at bounding box center [242, 412] width 12 height 12
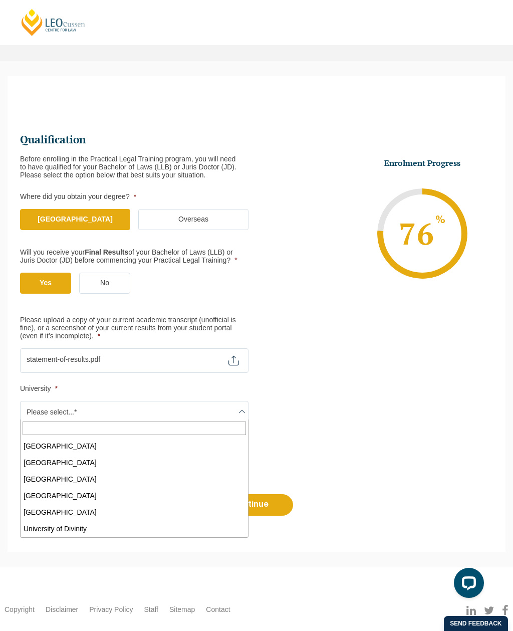
scroll to position [333, 0]
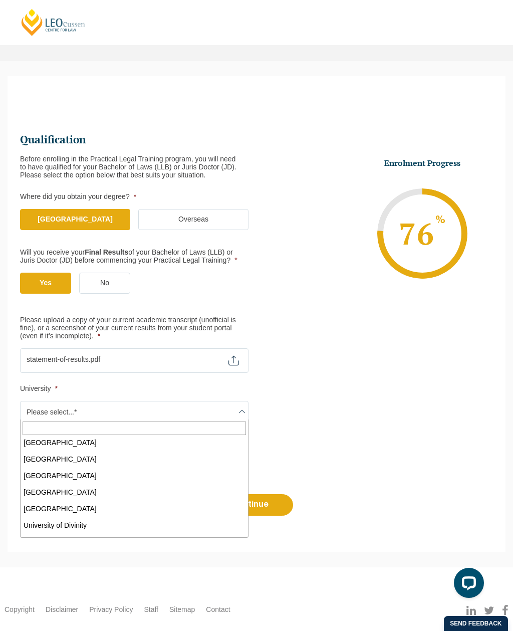
select select "University of Canberra"
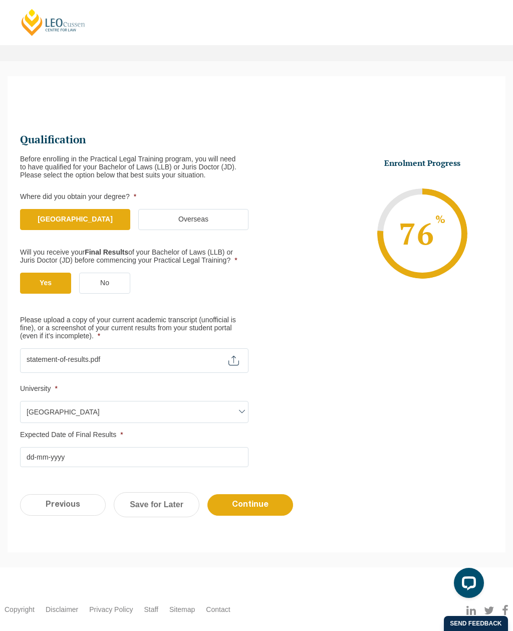
click at [198, 456] on input "Expected Date of Final Results *" at bounding box center [134, 457] width 229 height 20
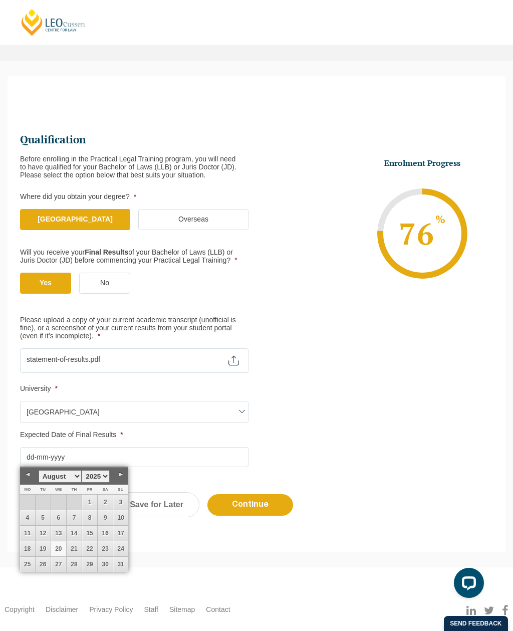
click at [121, 475] on link "Next" at bounding box center [120, 474] width 15 height 15
click at [119, 477] on link "Next" at bounding box center [120, 474] width 15 height 15
click at [92, 518] on link "12" at bounding box center [89, 517] width 15 height 15
type input "12-12-2025"
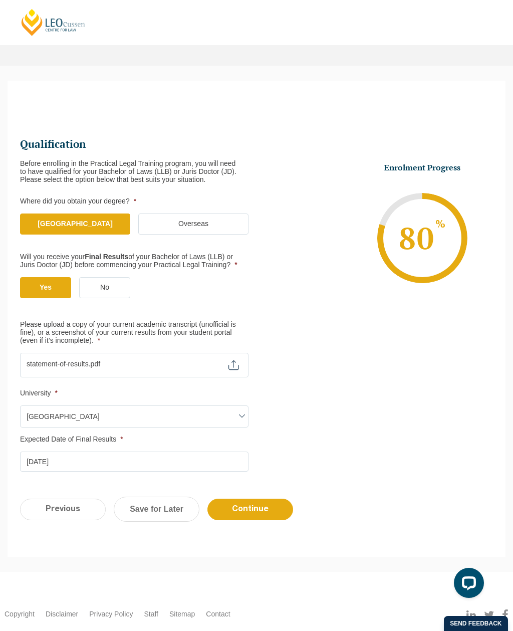
scroll to position [0, 0]
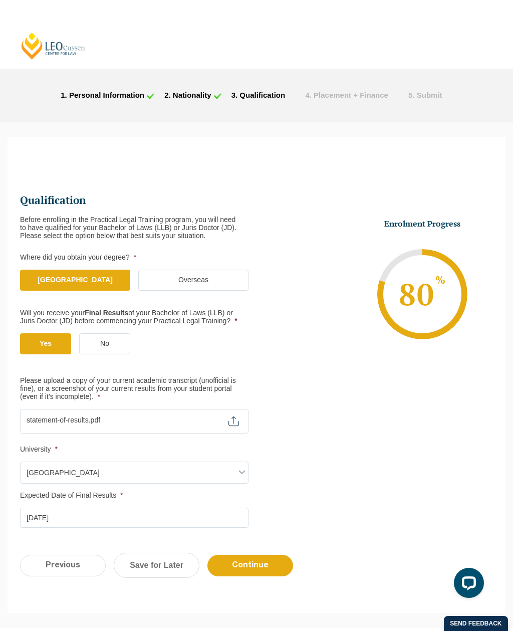
click at [256, 561] on input "Continue" at bounding box center [251, 566] width 86 height 22
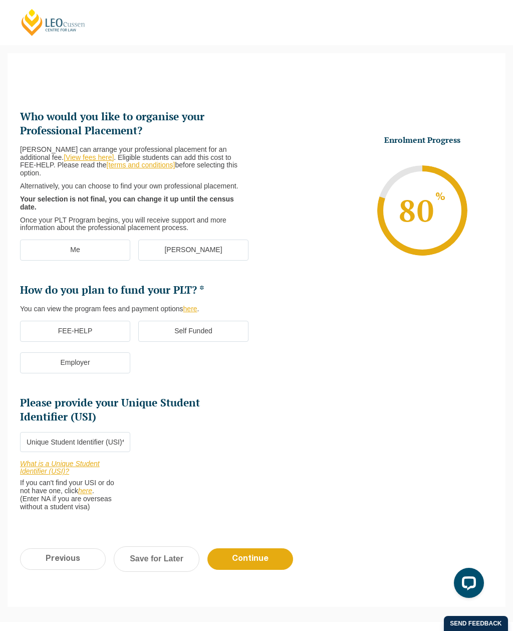
scroll to position [87, 0]
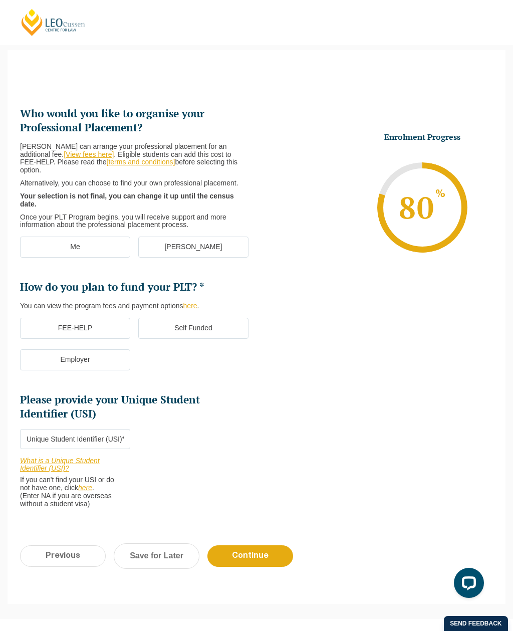
click at [116, 247] on label "Me" at bounding box center [75, 247] width 110 height 21
click at [0, 0] on input "Me" at bounding box center [0, 0] width 0 height 0
click at [154, 318] on label "Self Funded" at bounding box center [193, 328] width 110 height 21
click at [0, 0] on input "Self Funded" at bounding box center [0, 0] width 0 height 0
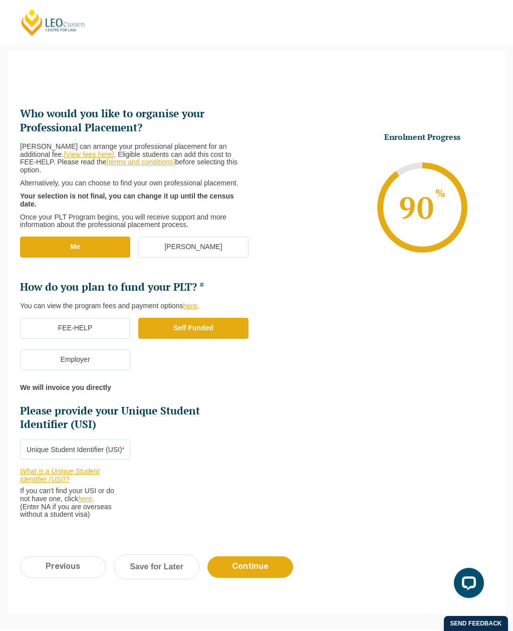
click at [104, 442] on input "Please provide your Unique Student Identifier (USI) *" at bounding box center [75, 450] width 110 height 20
type input "3259674"
click at [239, 556] on input "Continue" at bounding box center [251, 567] width 86 height 22
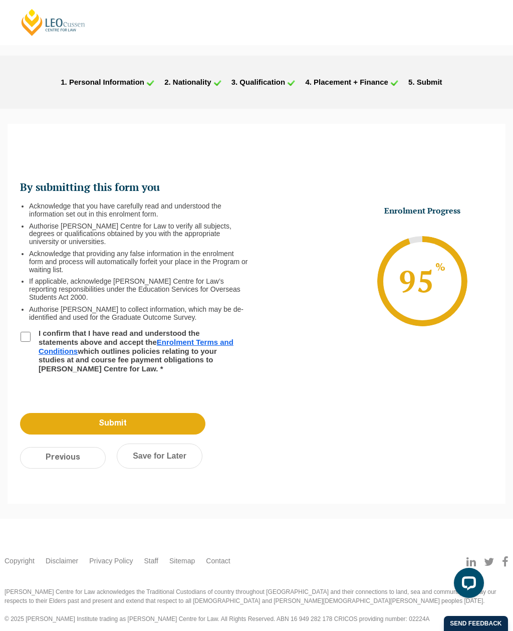
scroll to position [0, 0]
click at [75, 453] on input "Previous" at bounding box center [63, 458] width 86 height 22
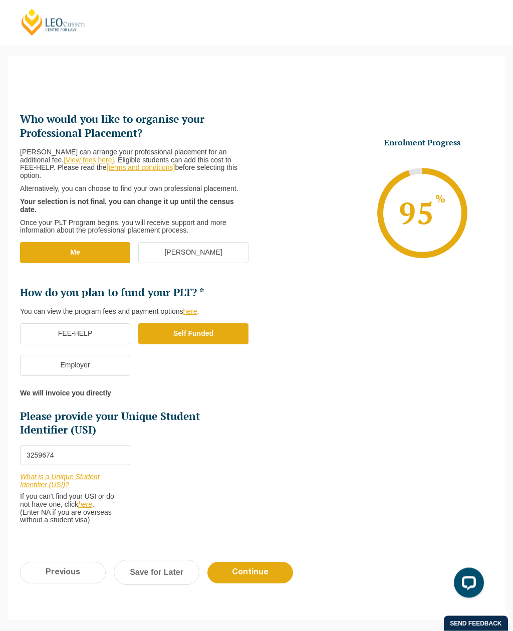
scroll to position [87, 0]
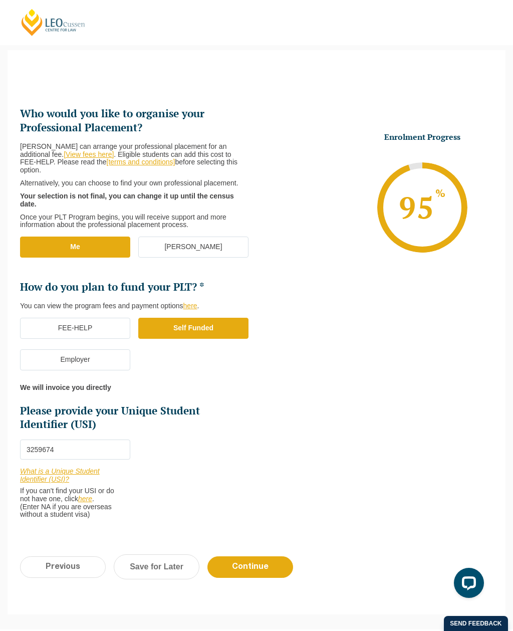
click at [88, 557] on input "Previous" at bounding box center [63, 567] width 86 height 22
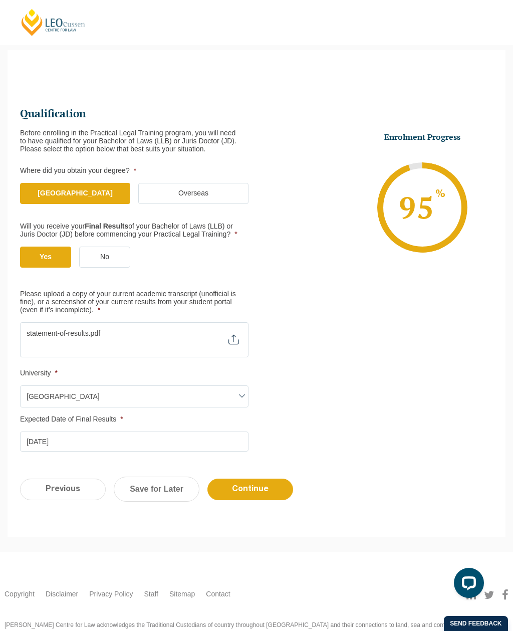
scroll to position [0, 0]
click at [164, 336] on input "Please upload a copy of your current academic transcript (unofficial is fine), …" at bounding box center [134, 330] width 229 height 17
click at [265, 484] on input "Continue" at bounding box center [251, 490] width 86 height 22
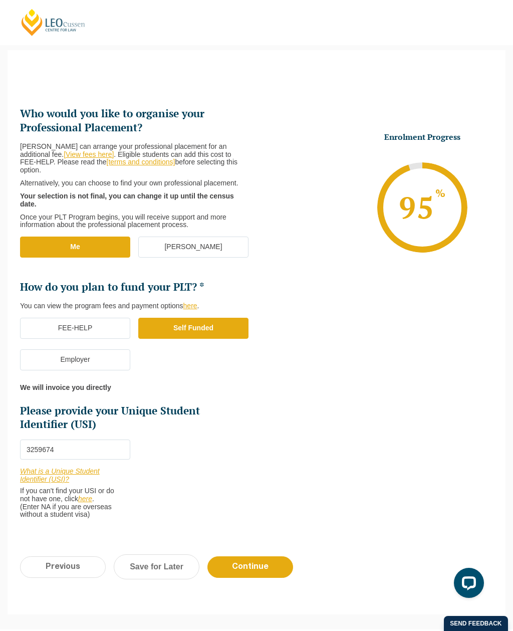
click at [261, 556] on input "Continue" at bounding box center [251, 567] width 86 height 22
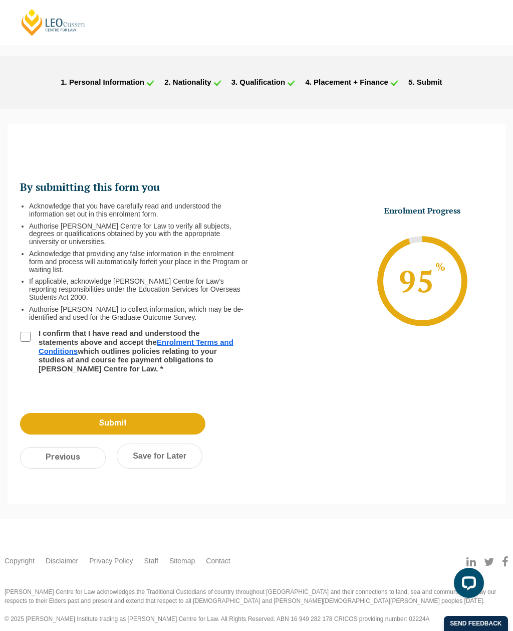
click at [31, 337] on input "I confirm that I have read and understood the statements above and accept the E…" at bounding box center [26, 337] width 10 height 10
checkbox input "true"
click at [120, 416] on input "Submit" at bounding box center [112, 424] width 185 height 22
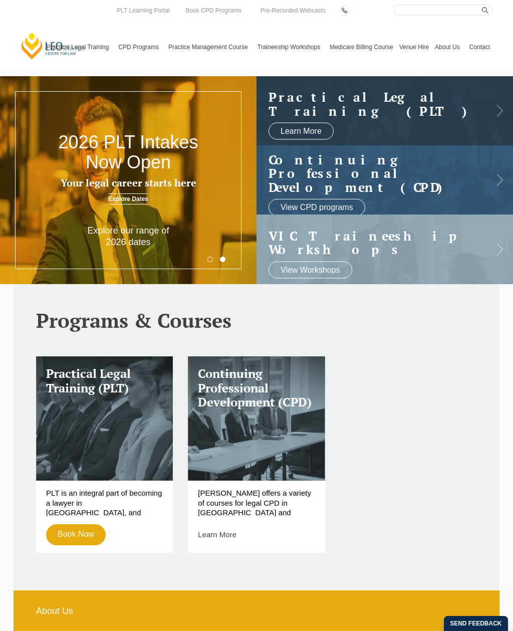
click at [28, 22] on div "[PERSON_NAME] Centre for Law Search here Practical Legal Training Our Practical…" at bounding box center [256, 37] width 473 height 64
click at [28, 23] on div "[PERSON_NAME] Centre for Law Search here Practical Legal Training Our Practical…" at bounding box center [256, 37] width 473 height 64
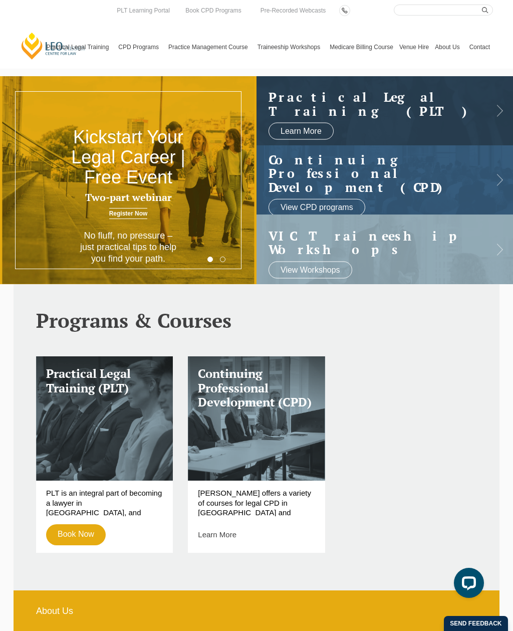
click at [84, 531] on link "Book Now" at bounding box center [76, 534] width 60 height 21
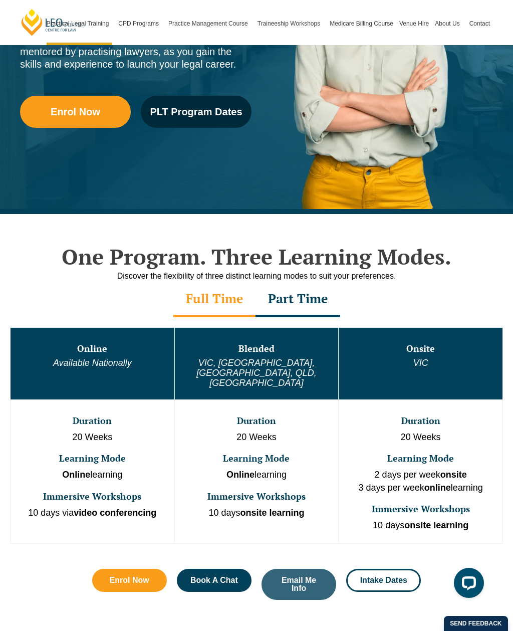
scroll to position [234, 0]
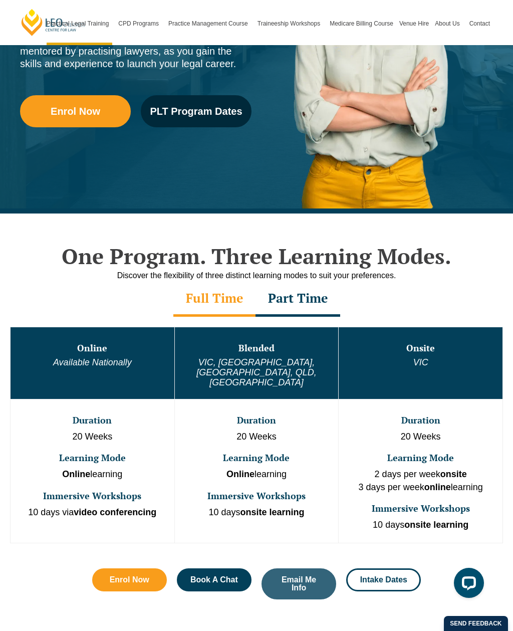
click at [212, 113] on span "PLT Program Dates" at bounding box center [196, 111] width 92 height 10
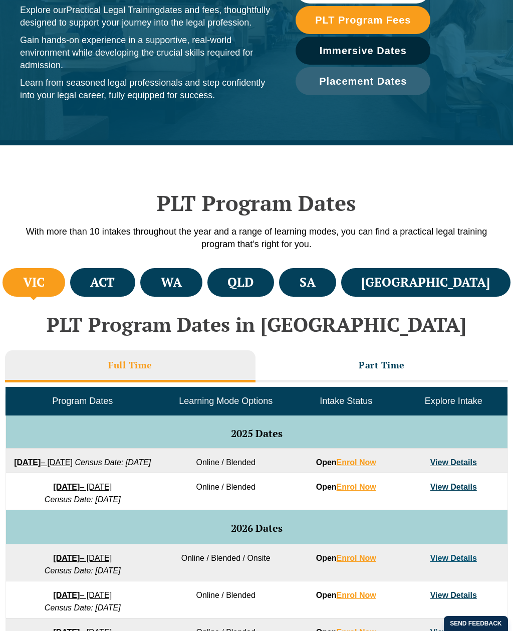
click at [136, 284] on li "ACT" at bounding box center [103, 282] width 66 height 29
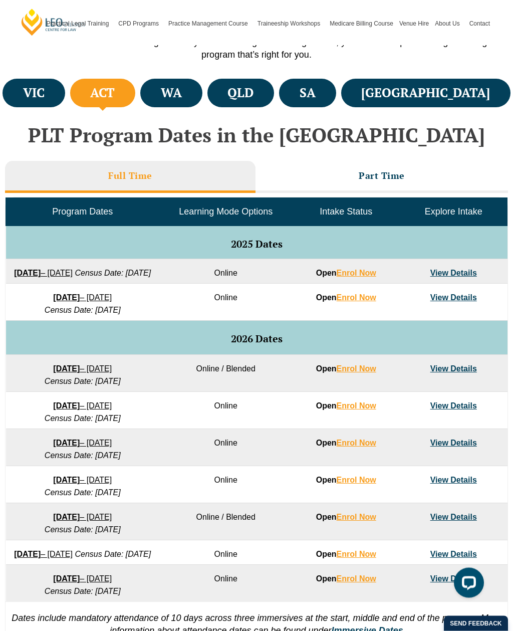
scroll to position [343, 0]
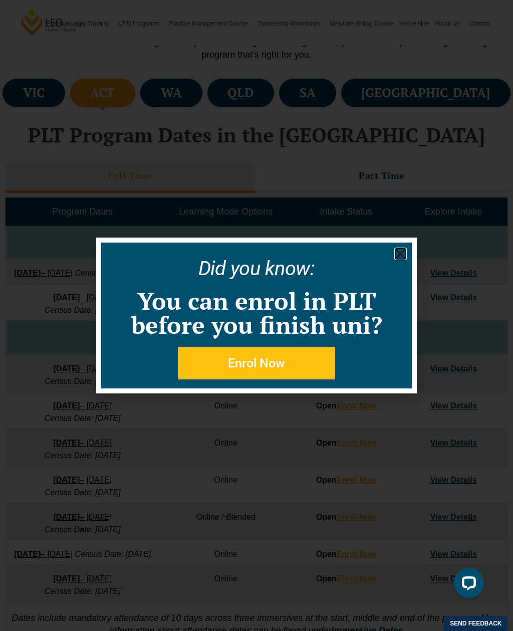
click at [401, 260] on icon "Close" at bounding box center [400, 254] width 13 height 13
